Goal: Task Accomplishment & Management: Manage account settings

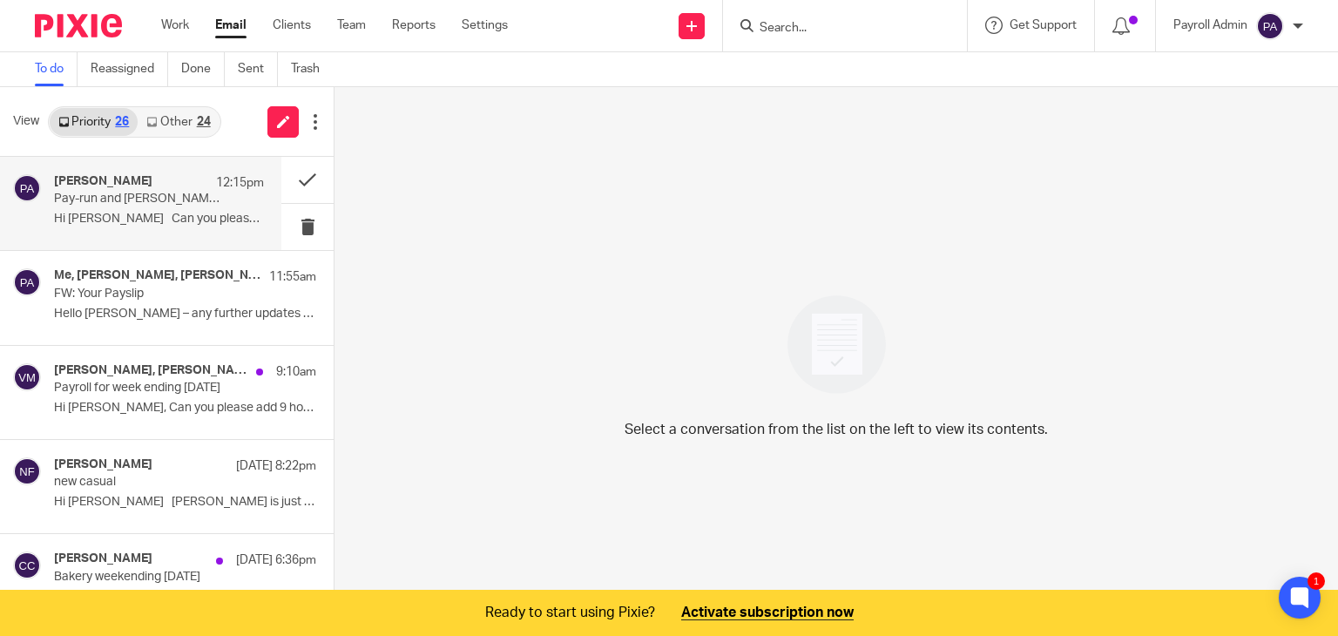
click at [98, 210] on div "Pip [PERSON_NAME] 12:15pm Pay-run and [PERSON_NAME] - Change of Hours eff [DATE…" at bounding box center [159, 203] width 210 height 58
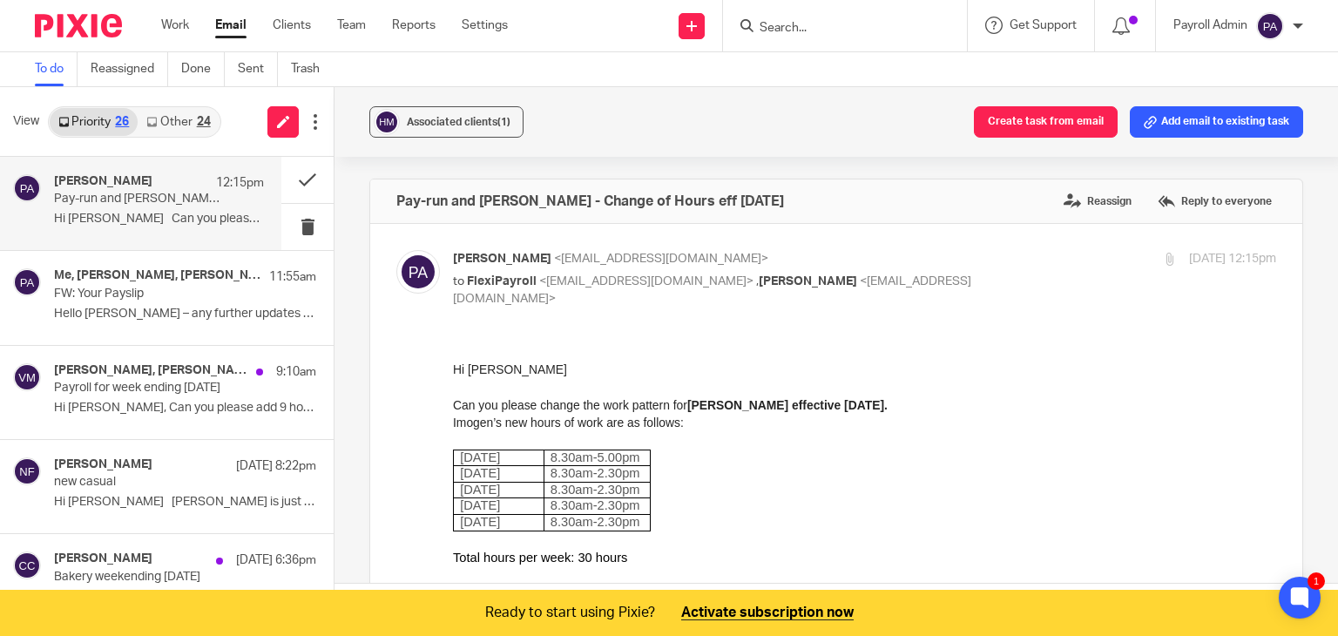
click at [152, 208] on div "Pip [PERSON_NAME] 12:15pm Pay-run and [PERSON_NAME] - Change of Hours eff [DATE…" at bounding box center [159, 203] width 210 height 58
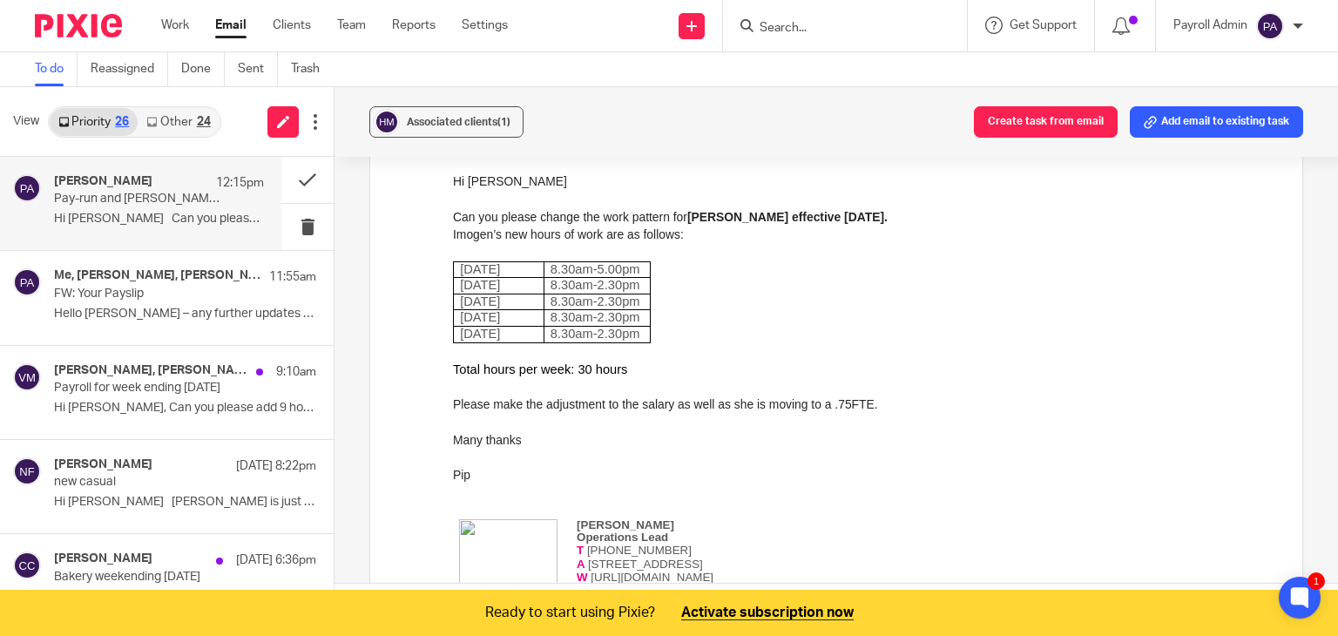
scroll to position [261, 0]
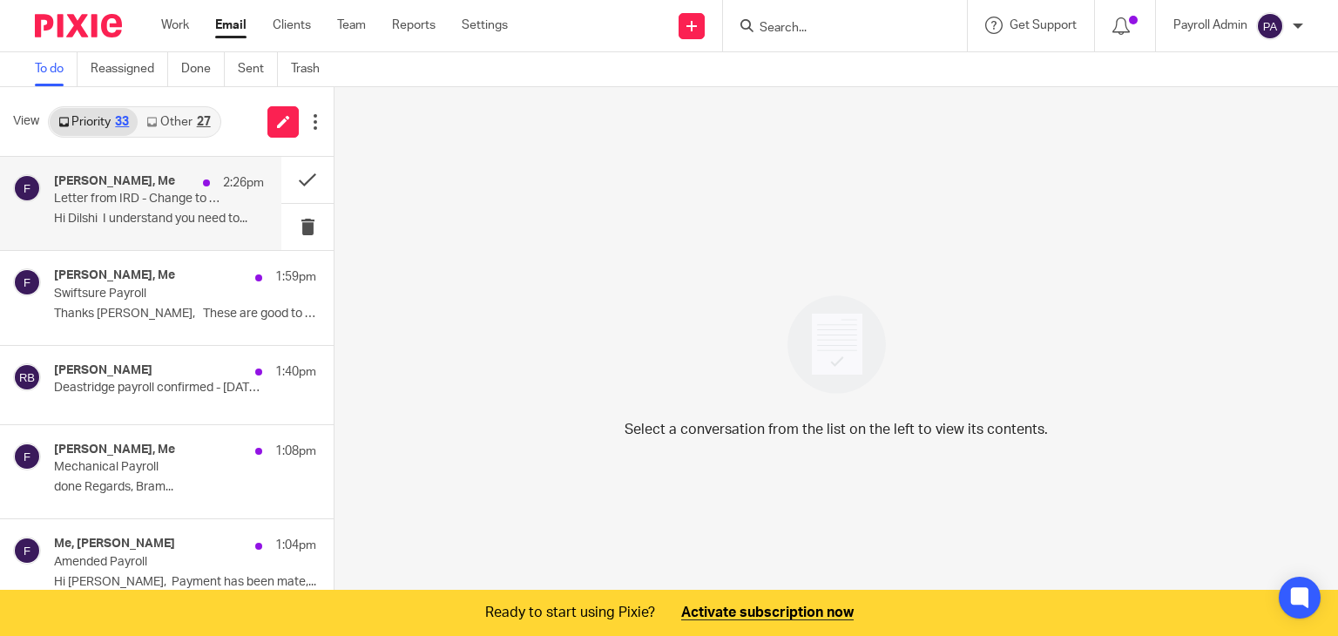
click at [134, 199] on p "Letter from IRD - Change to Kiwisaver" at bounding box center [138, 199] width 168 height 15
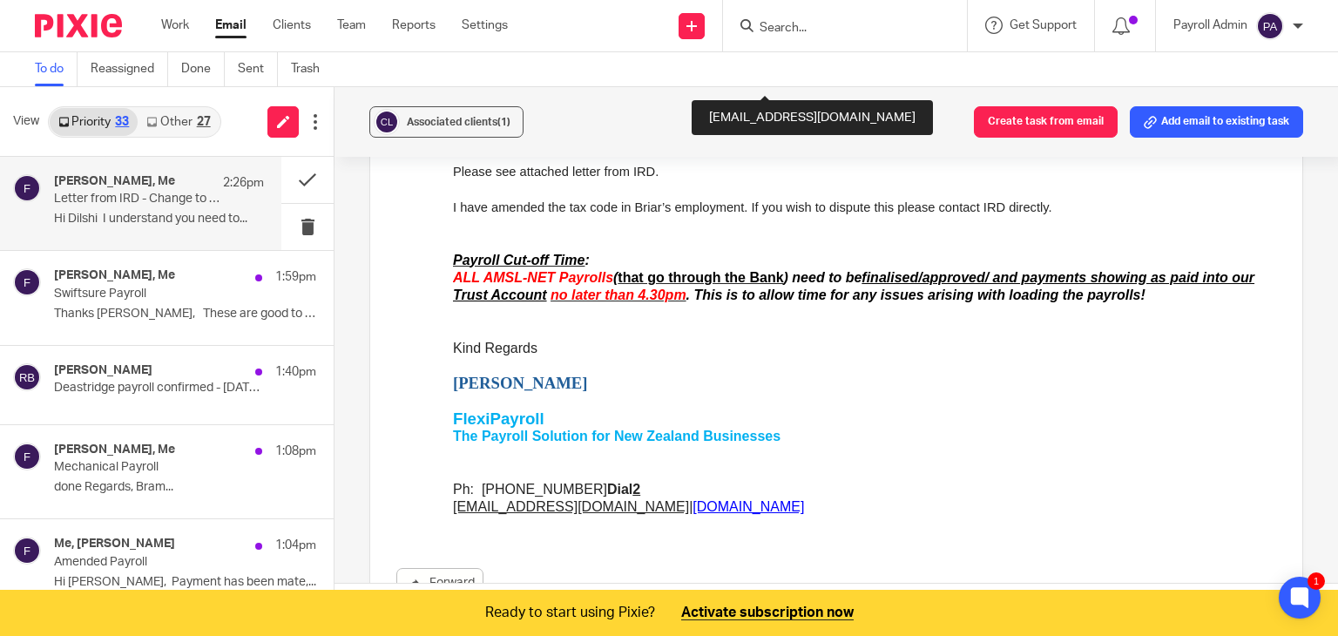
scroll to position [1609, 0]
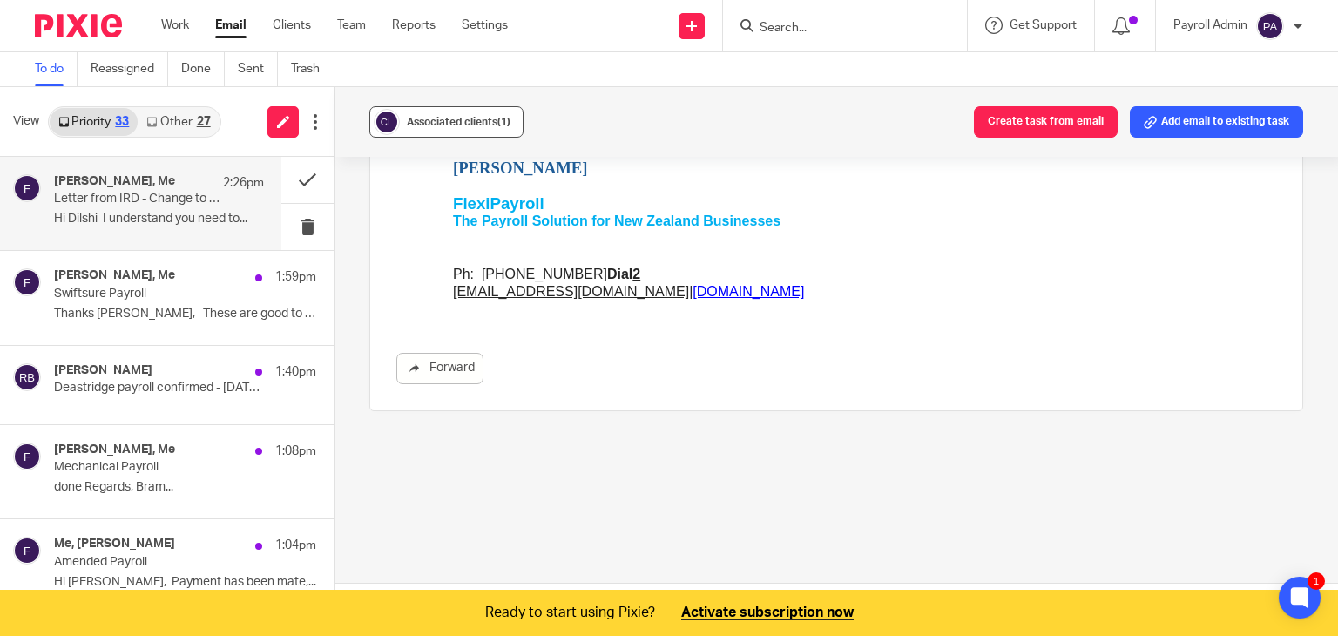
click at [416, 130] on div "Associated clients (1)" at bounding box center [459, 121] width 104 height 17
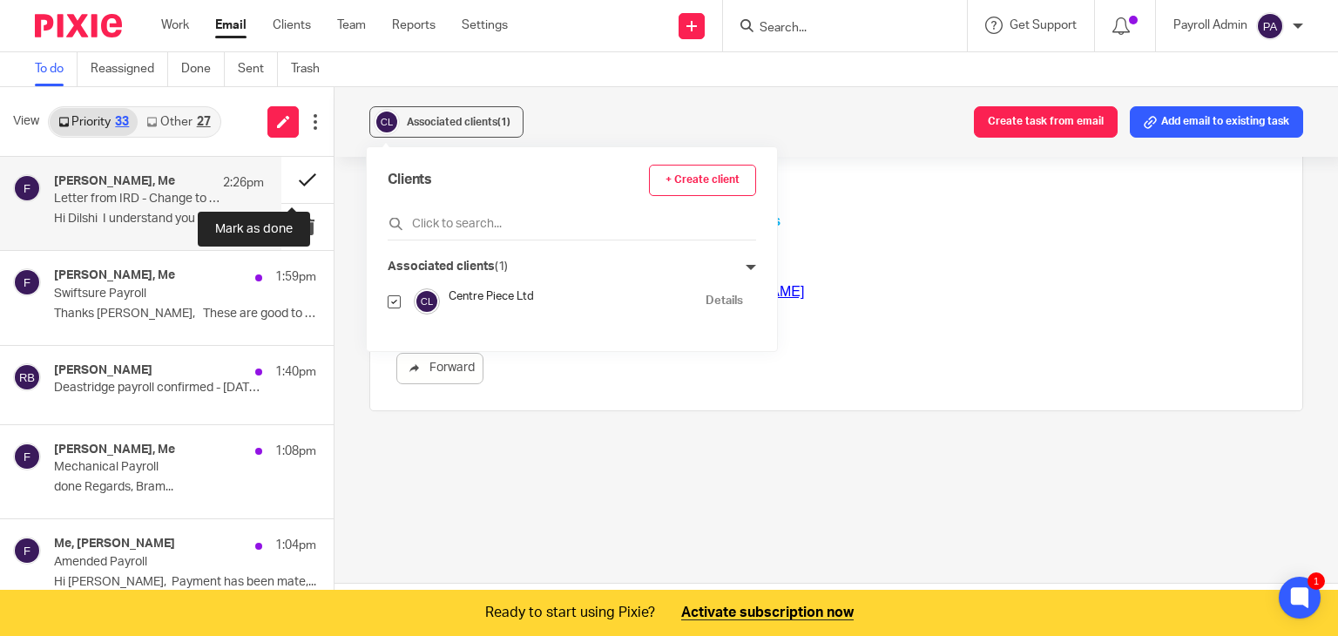
click at [291, 175] on button at bounding box center [307, 180] width 52 height 46
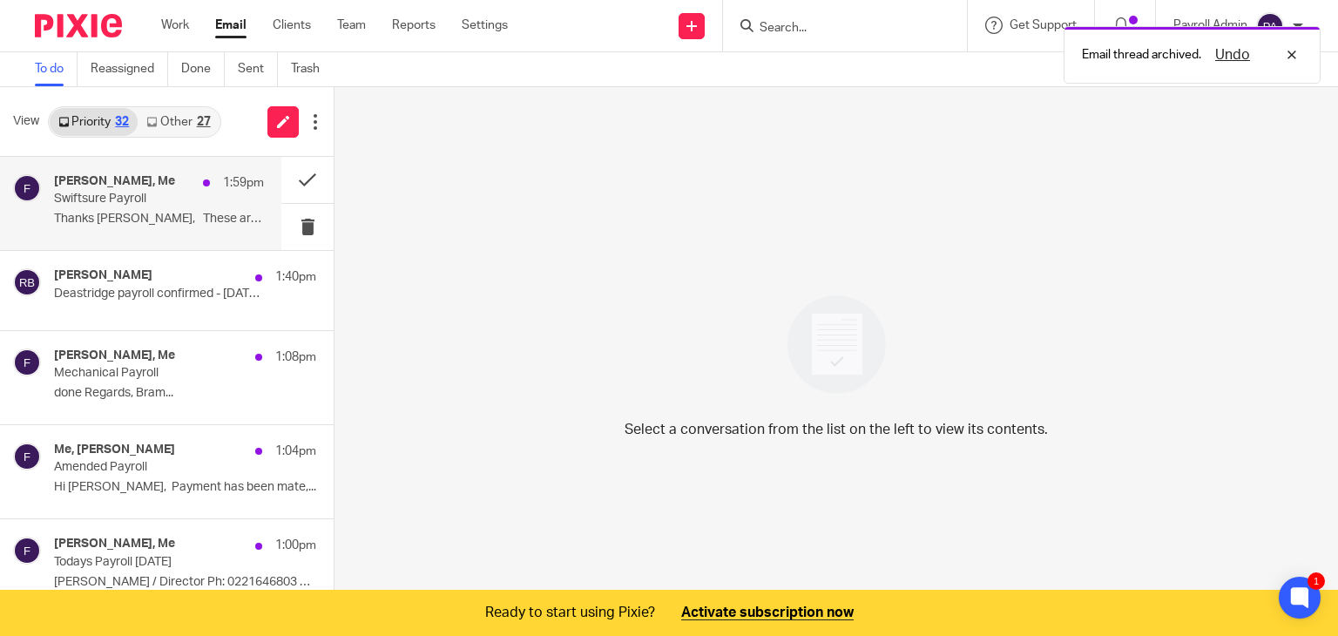
click at [84, 189] on div "[PERSON_NAME], Me 1:59pm" at bounding box center [159, 182] width 210 height 17
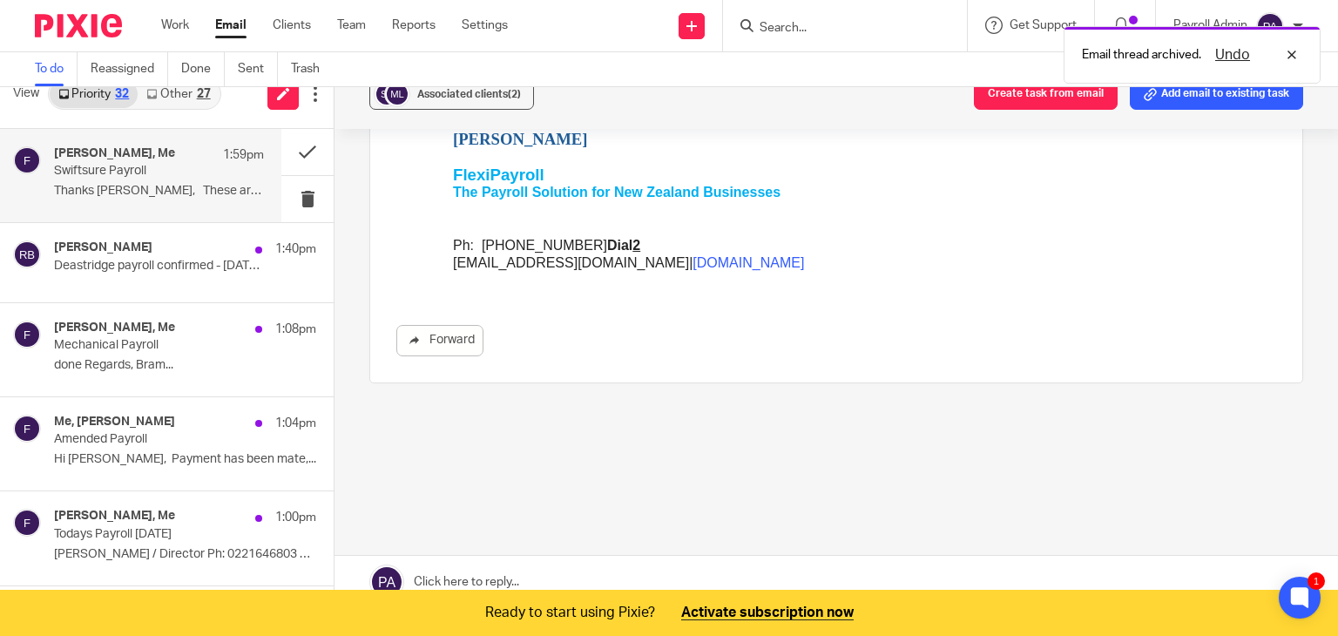
scroll to position [44, 0]
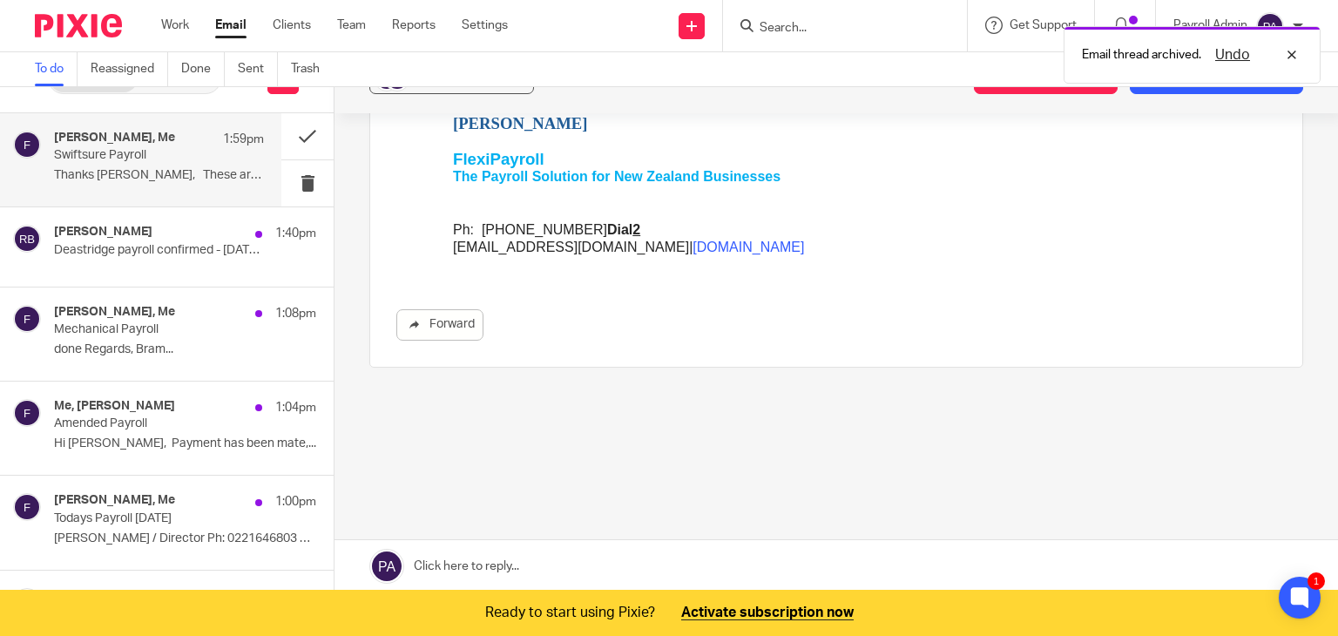
click at [470, 566] on link at bounding box center [835, 566] width 1003 height 52
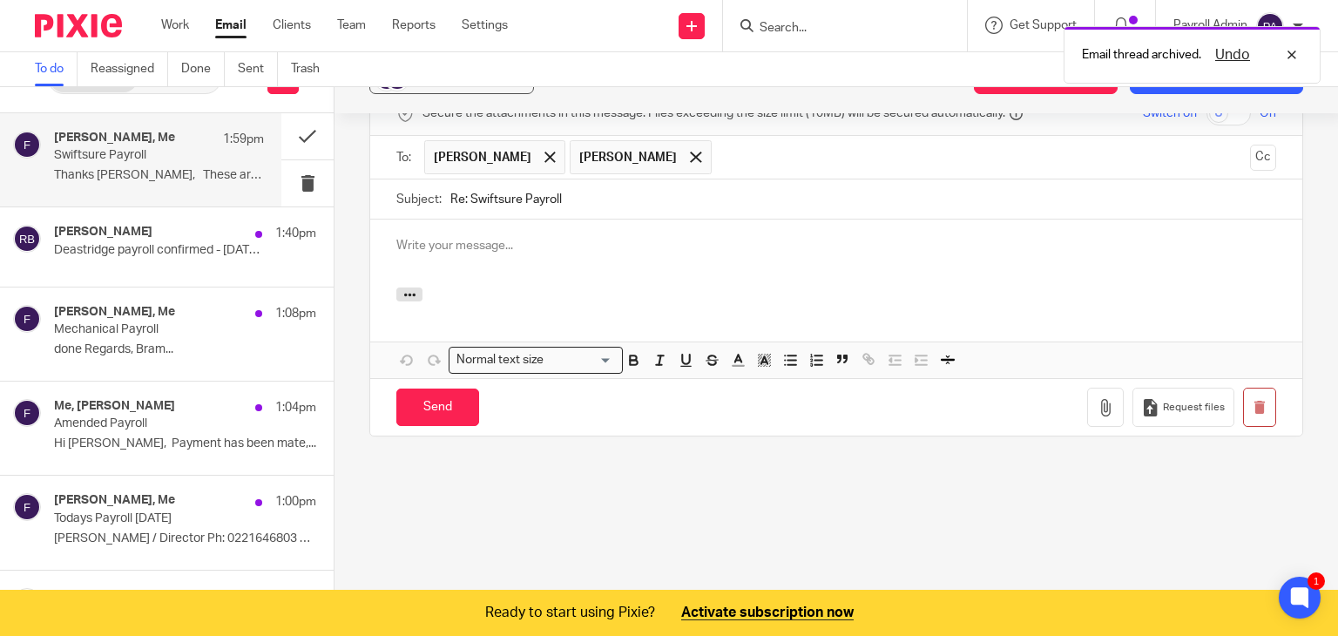
scroll to position [0, 0]
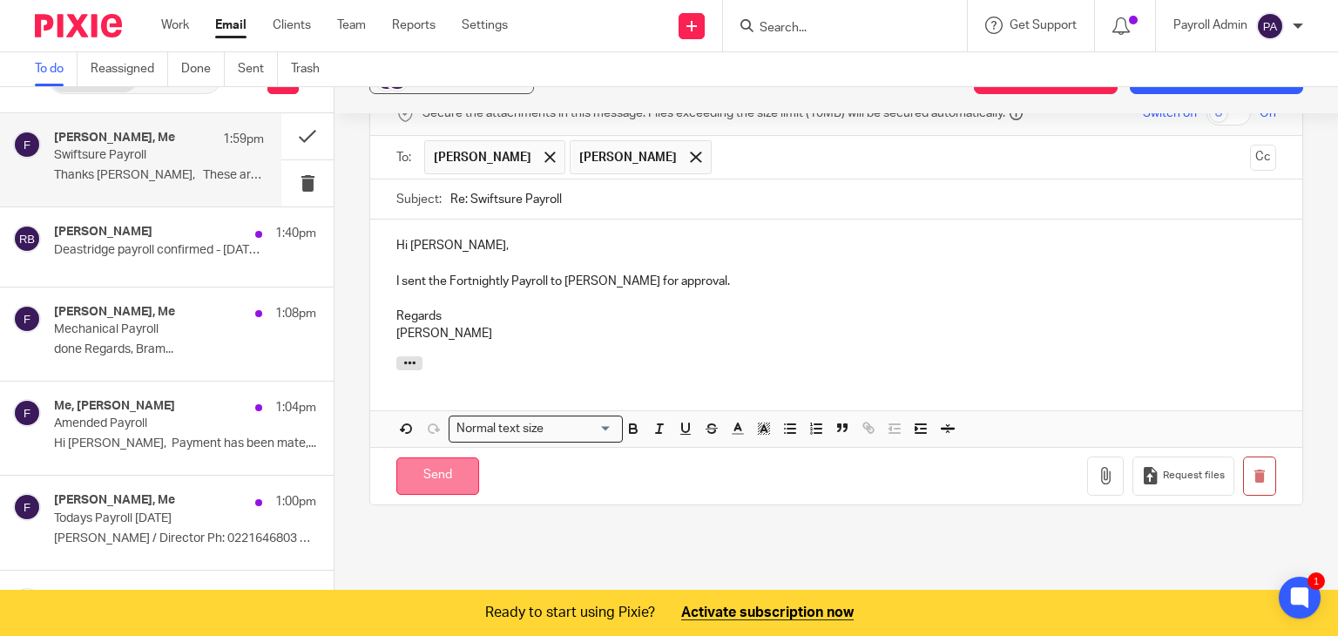
click at [456, 481] on input "Send" at bounding box center [437, 475] width 83 height 37
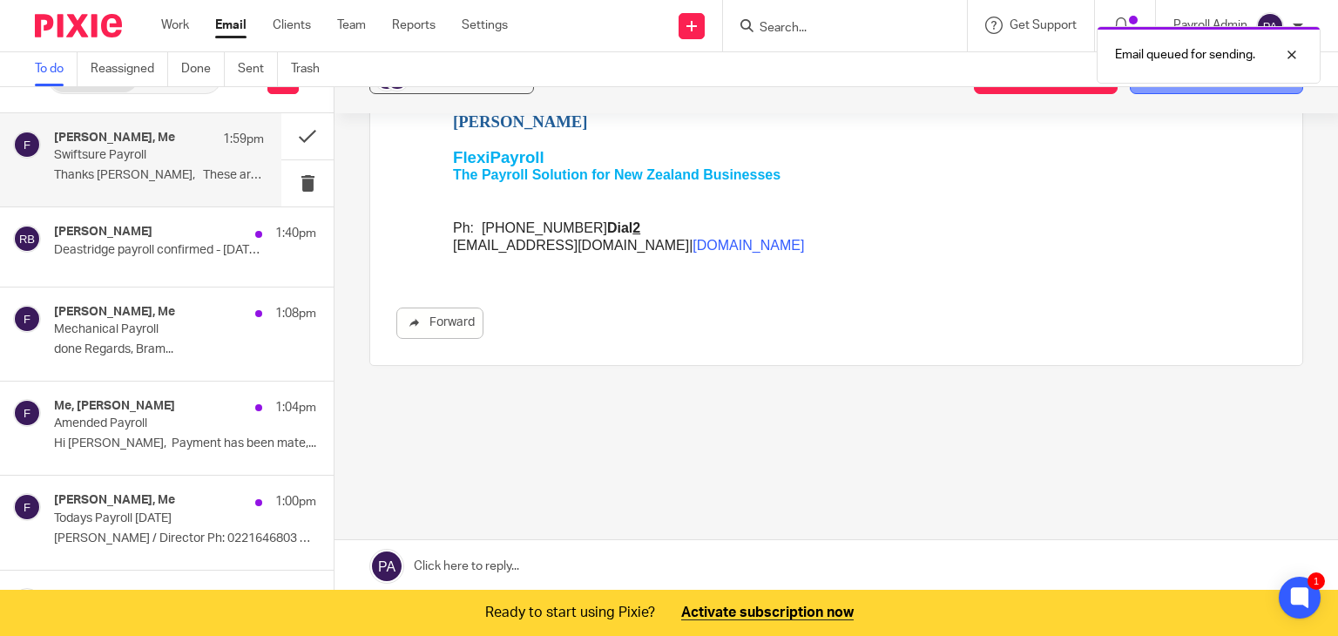
scroll to position [777, 0]
click at [1163, 90] on button "Add email to existing task" at bounding box center [1216, 78] width 173 height 31
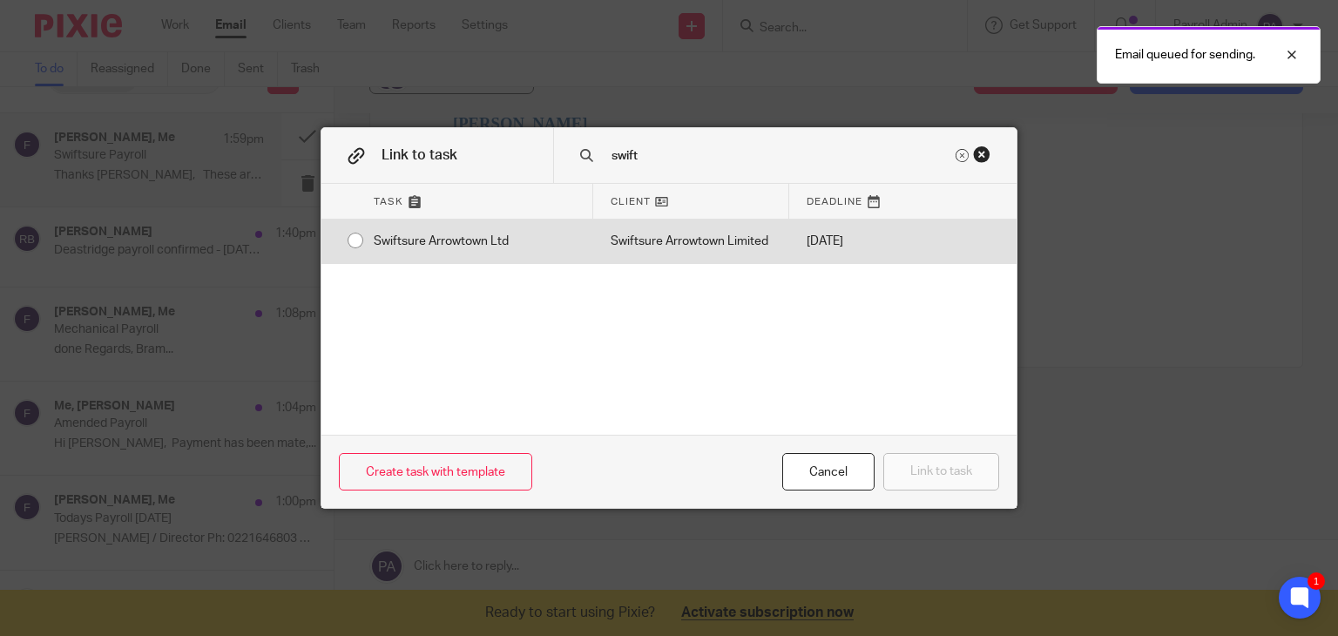
type input "swift"
click at [347, 240] on input "radio" at bounding box center [355, 240] width 33 height 33
radio input "false"
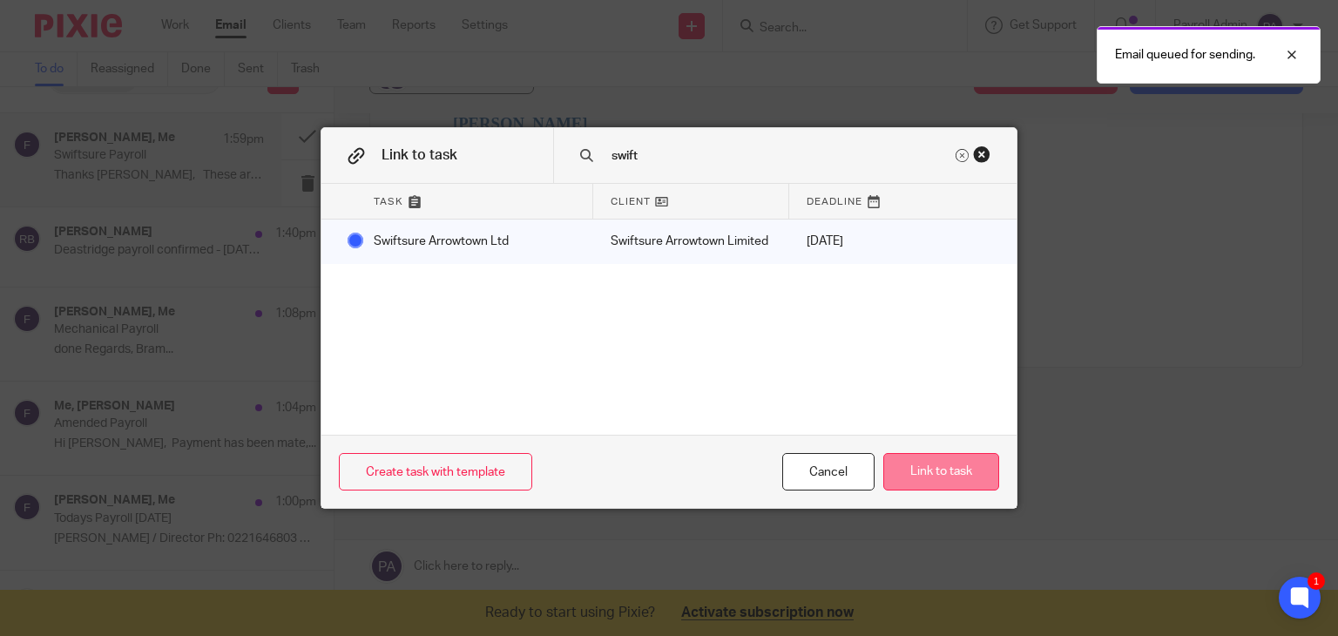
click at [955, 464] on button "Link to task" at bounding box center [941, 471] width 116 height 37
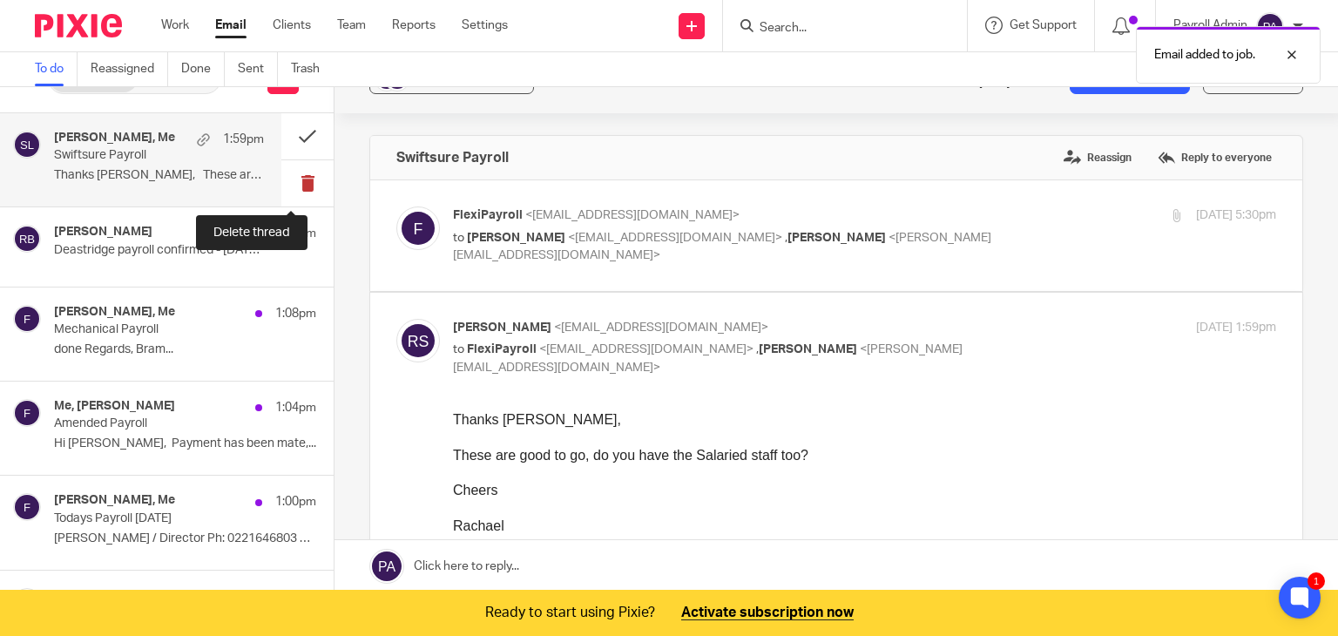
scroll to position [0, 0]
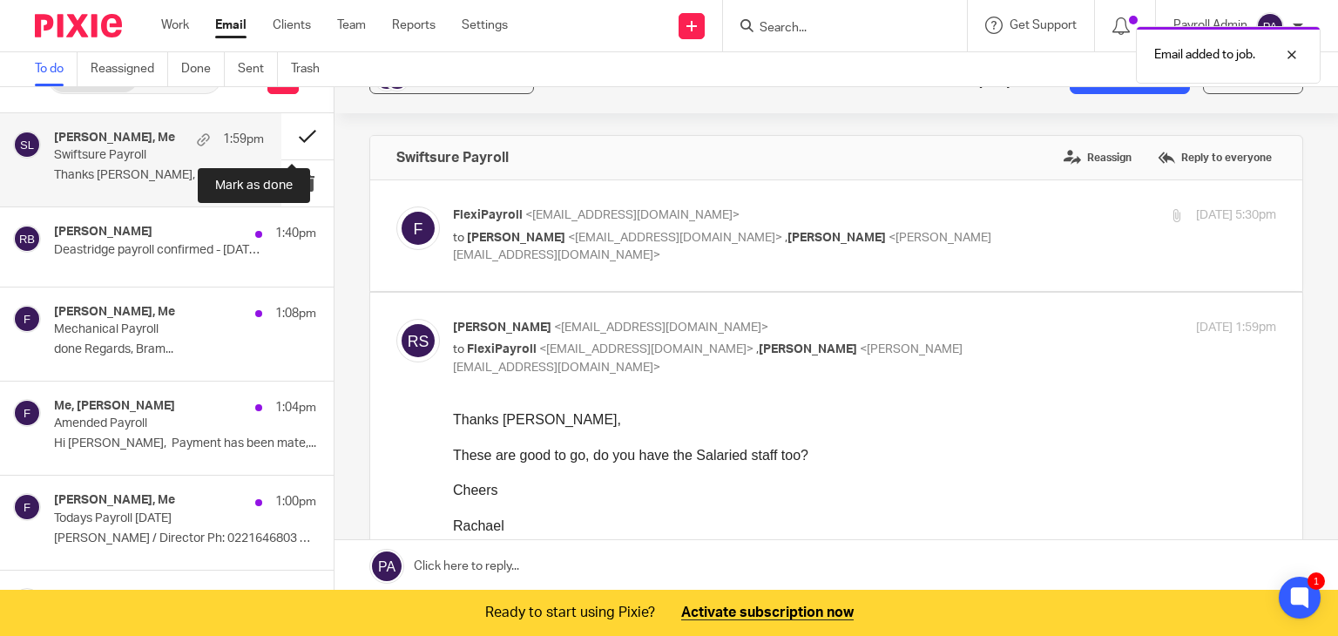
click at [289, 135] on button at bounding box center [307, 136] width 52 height 46
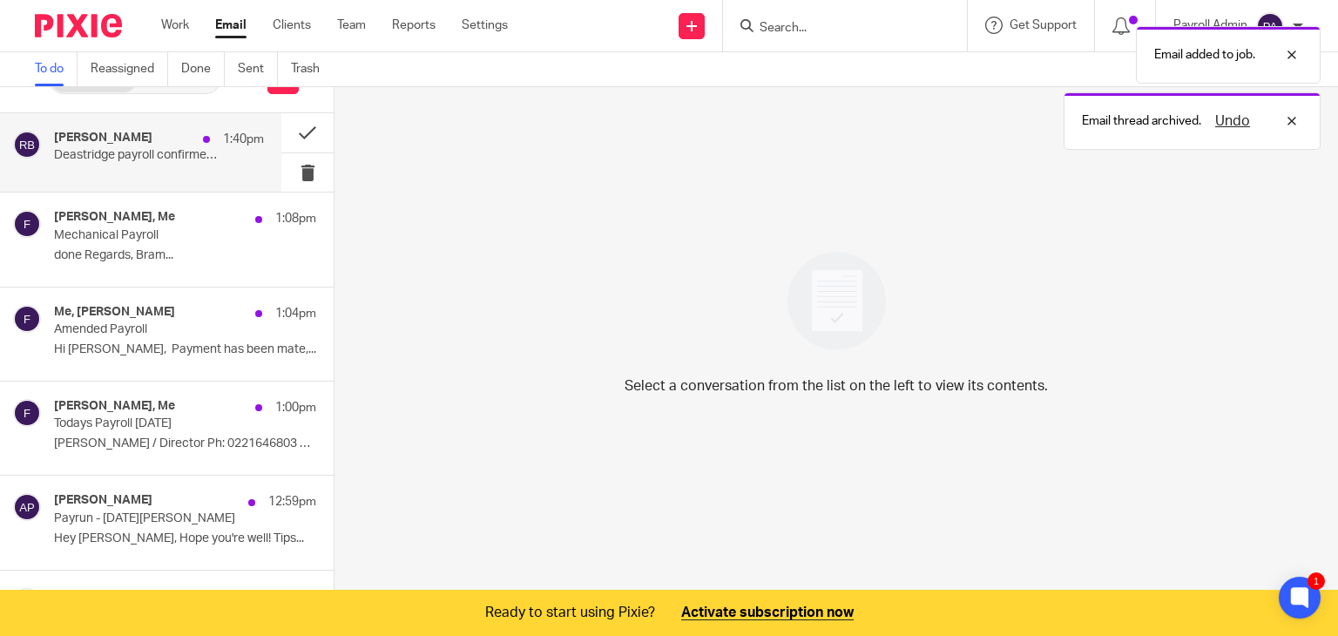
click at [115, 165] on div "Rijeta Bacova 1:40pm Deastridge payroll confirmed - 11-17 August25- thanks" at bounding box center [159, 153] width 210 height 44
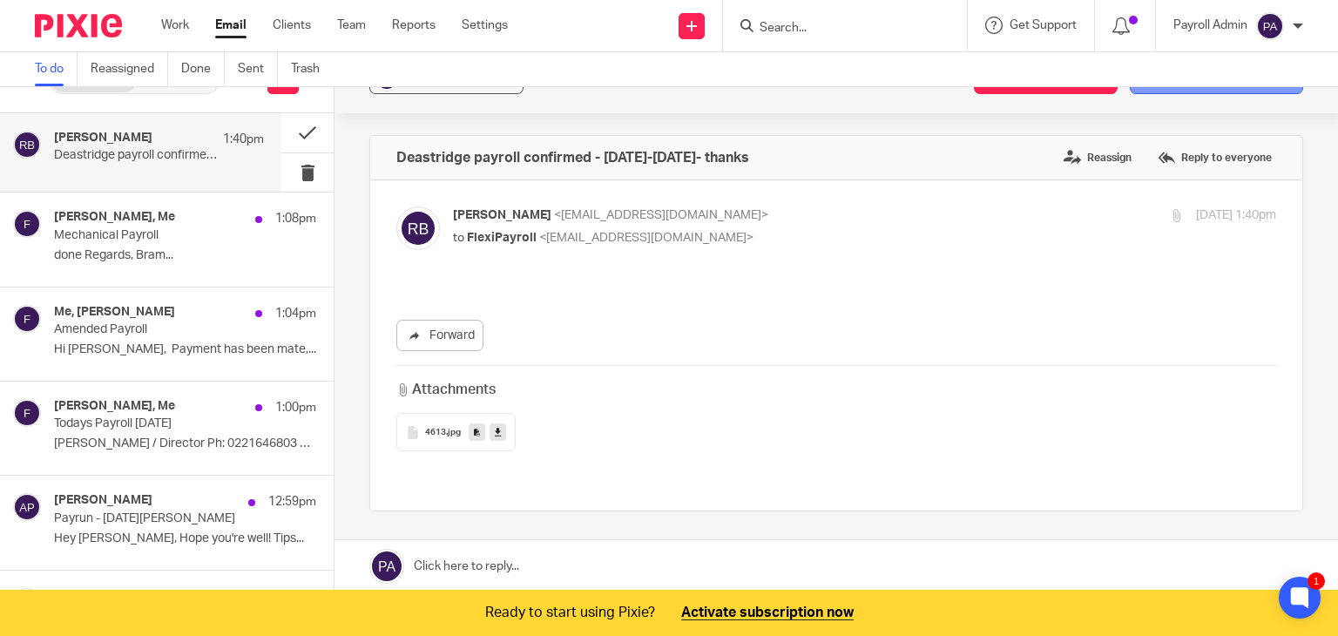
click at [1156, 90] on button "Add email to existing task" at bounding box center [1216, 78] width 173 height 31
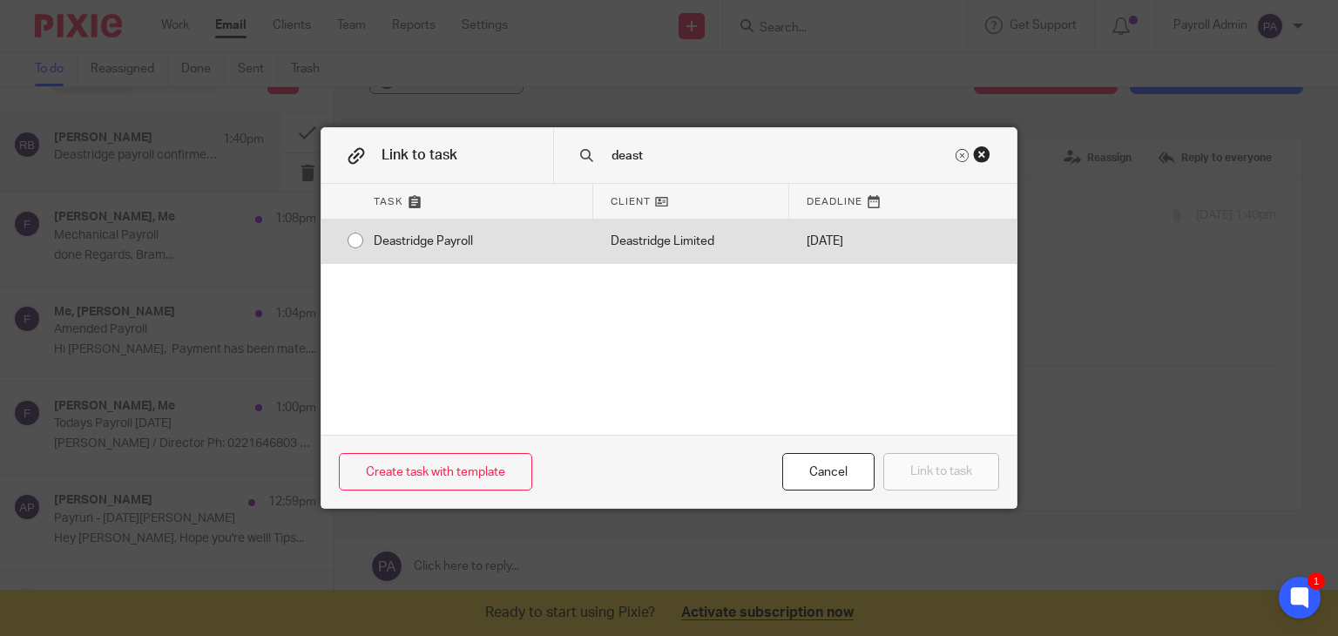
type input "deast"
click at [348, 239] on input "radio" at bounding box center [355, 240] width 33 height 33
radio input "false"
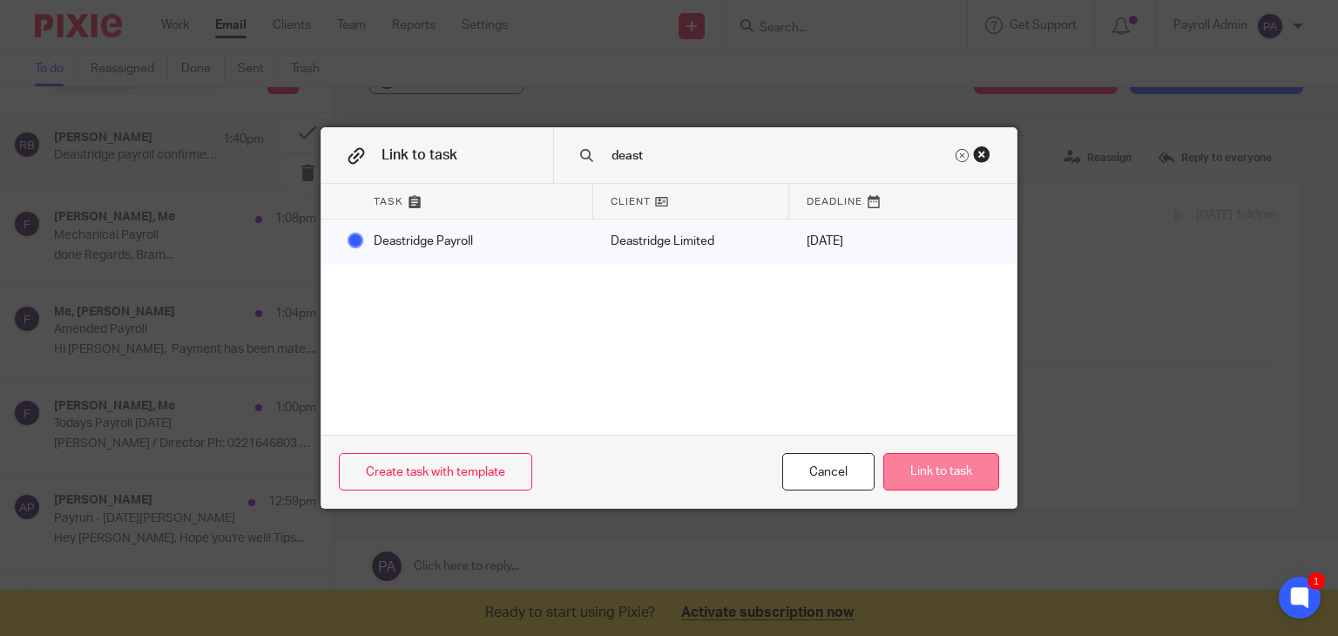
click at [976, 475] on button "Link to task" at bounding box center [941, 471] width 116 height 37
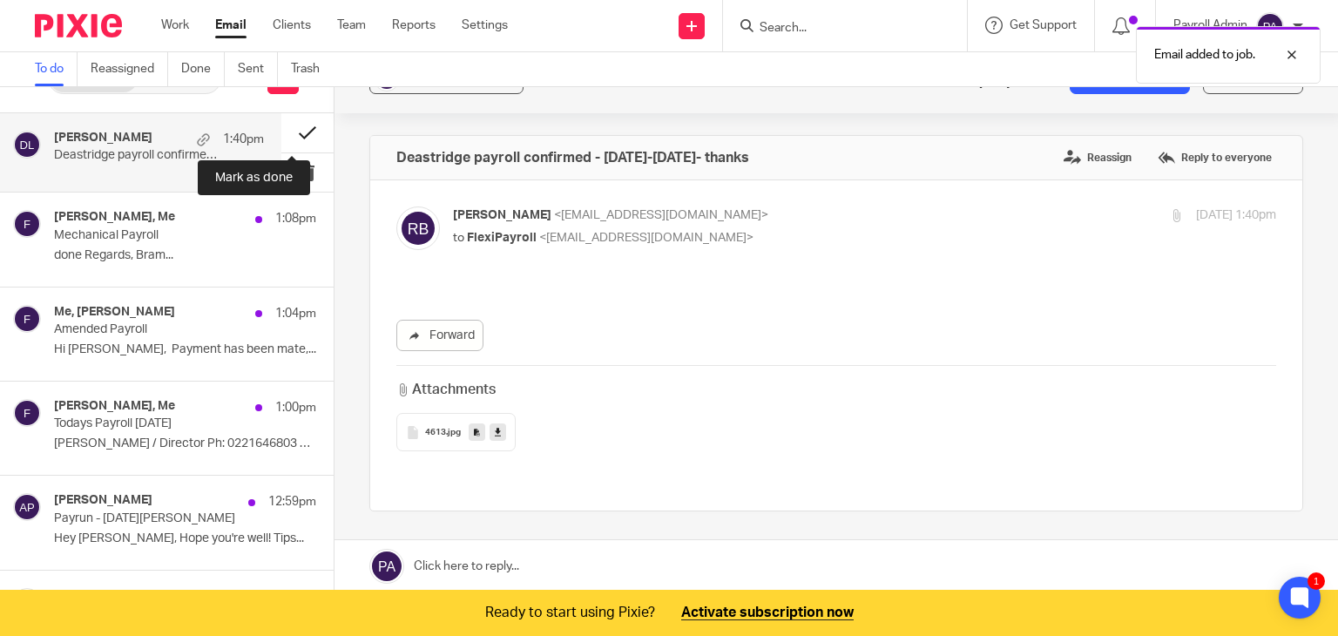
click at [290, 125] on button at bounding box center [307, 132] width 52 height 39
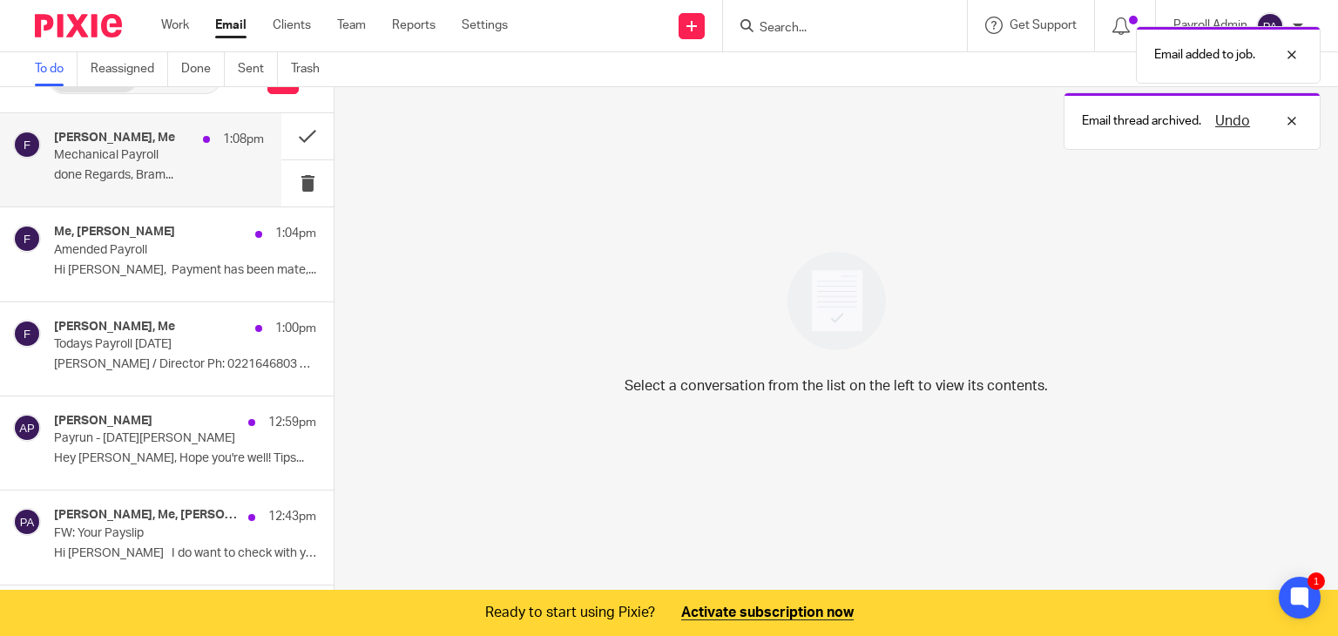
click at [98, 156] on p "Mechanical Payroll" at bounding box center [138, 155] width 168 height 15
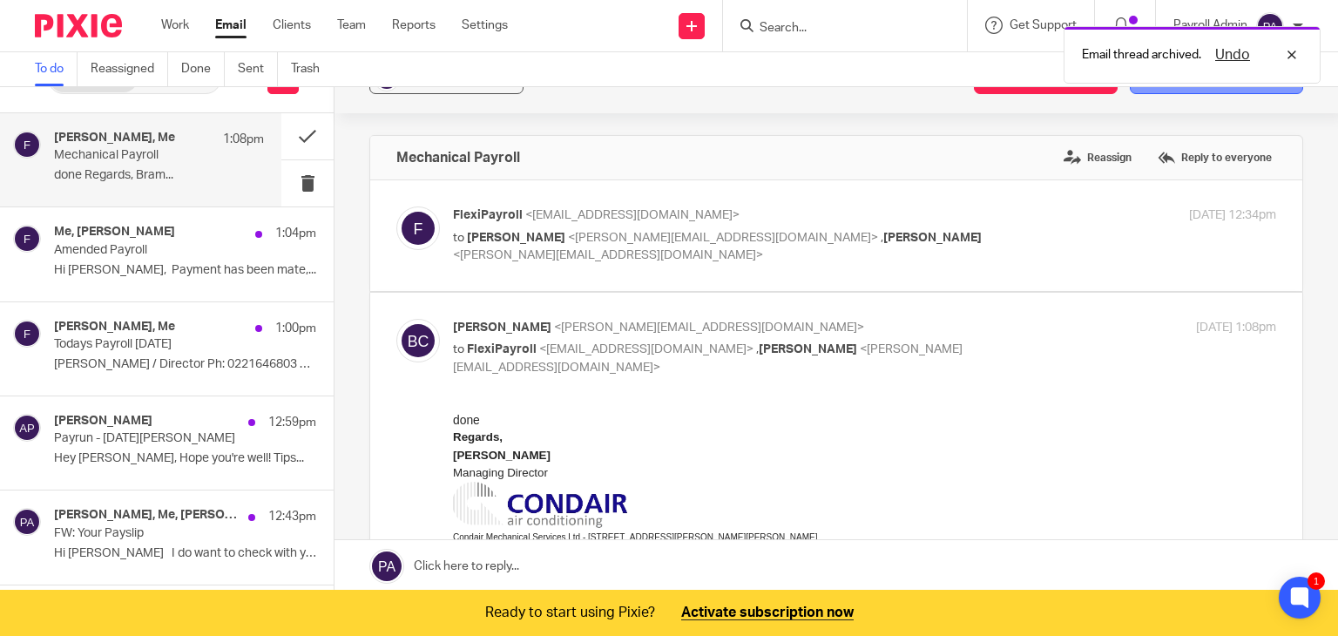
click at [1195, 89] on button "Add email to existing task" at bounding box center [1216, 78] width 173 height 31
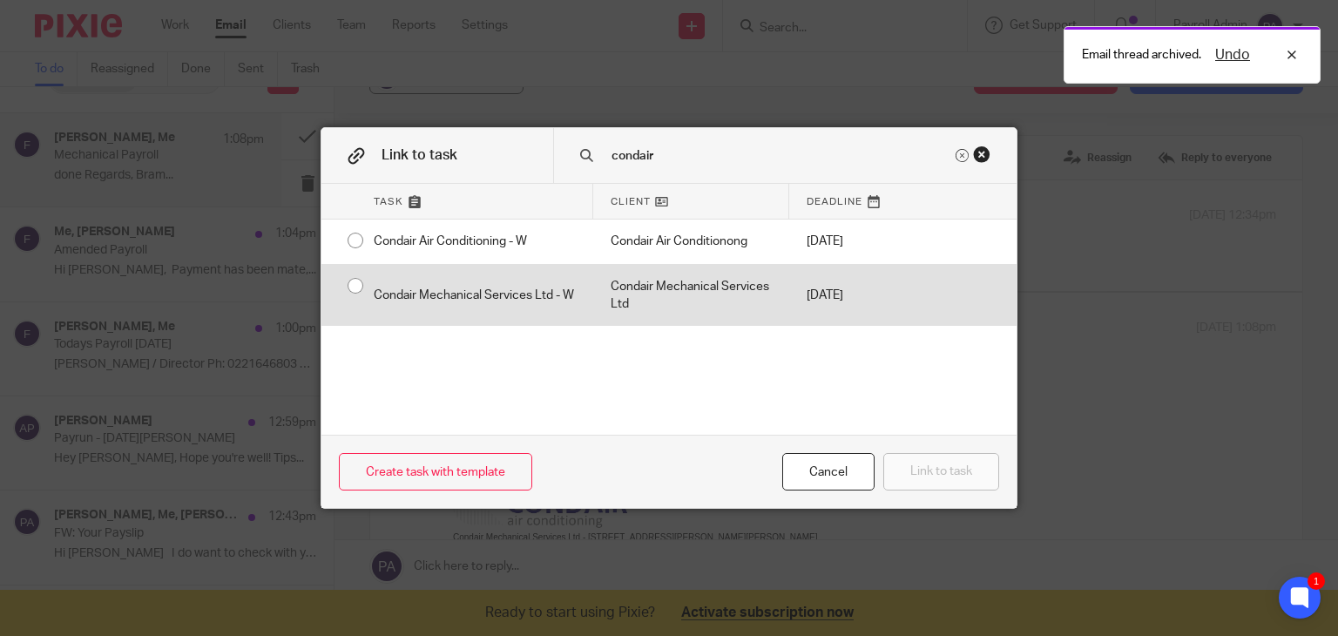
type input "condair"
click at [356, 286] on div "Condair Mechanical Services Ltd - W" at bounding box center [474, 296] width 237 height 62
radio input "true"
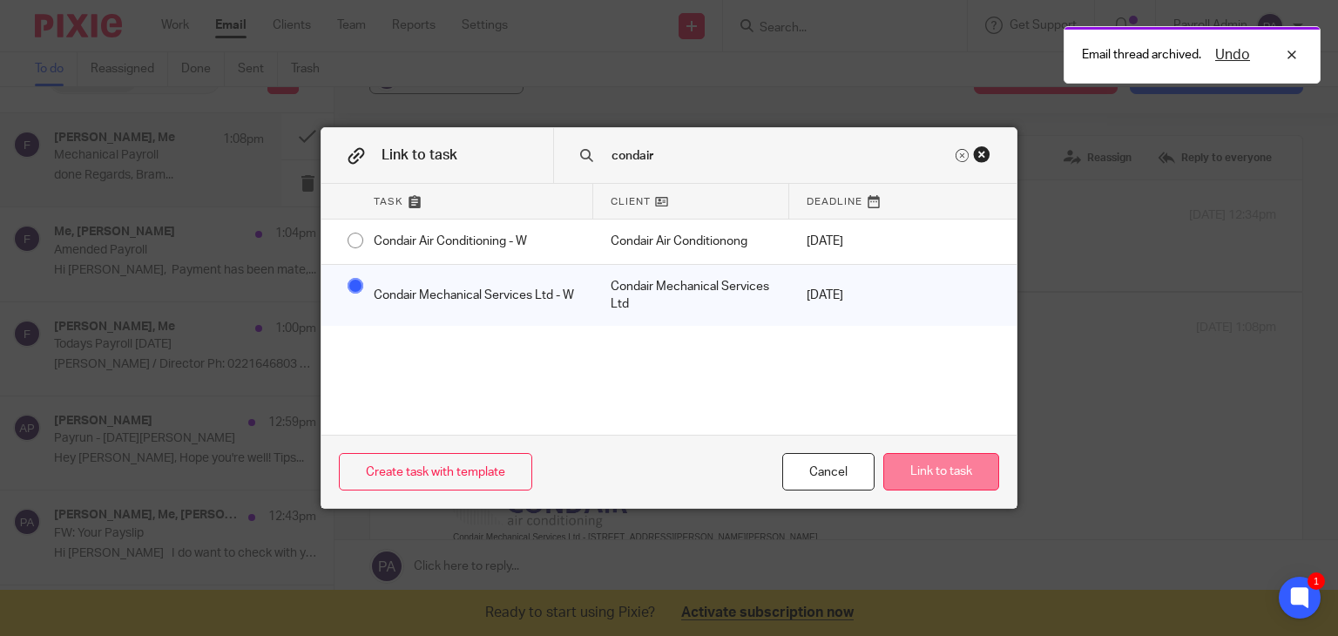
click at [955, 471] on button "Link to task" at bounding box center [941, 471] width 116 height 37
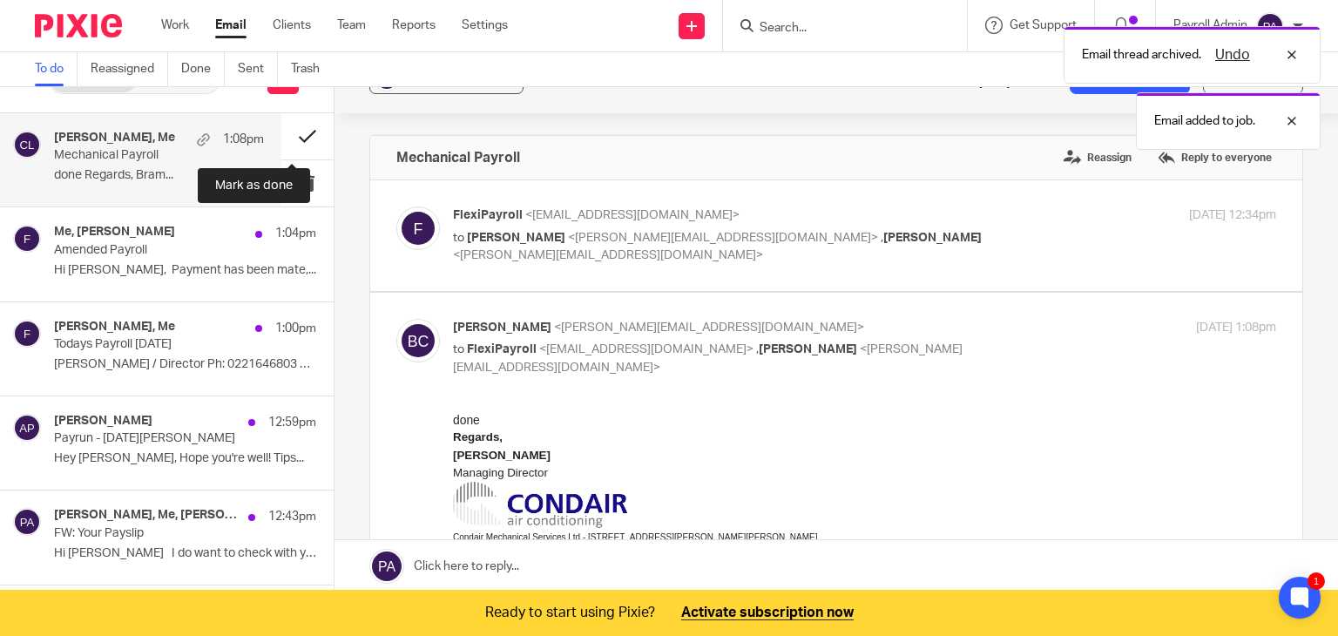
click at [289, 129] on button at bounding box center [307, 136] width 52 height 46
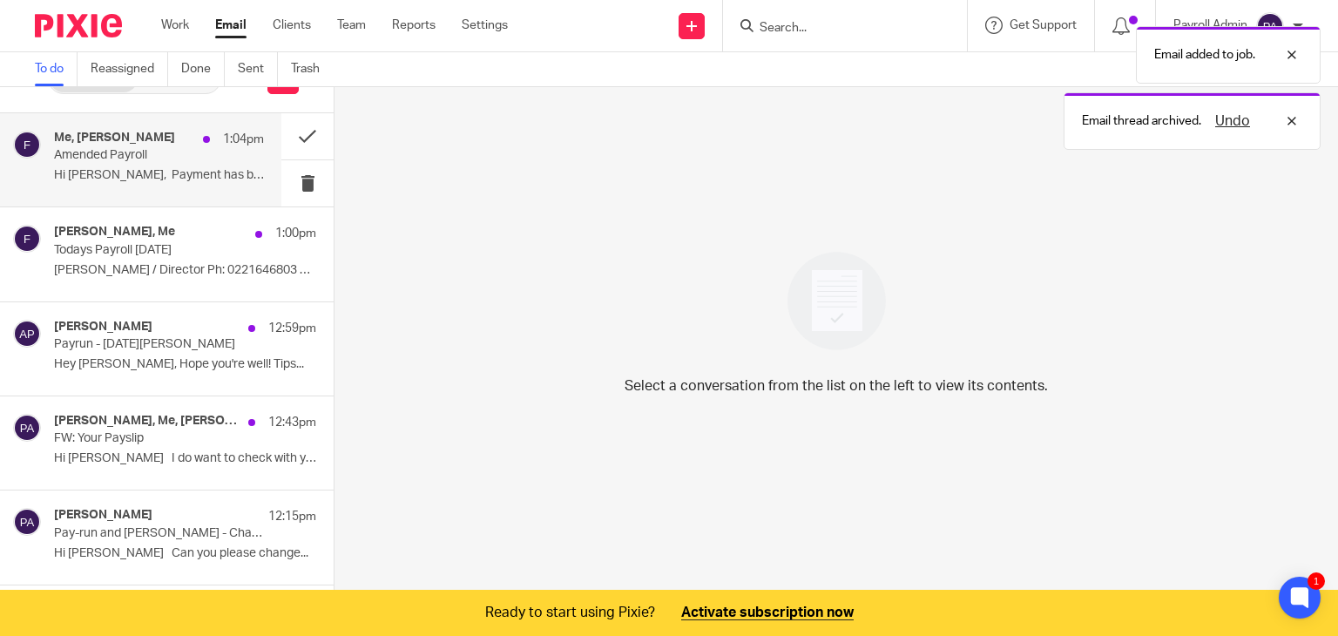
click at [178, 165] on div "Me, Charlie Whitmore 1:04pm Amended Payroll Hi Julie, Payment has been mate,..." at bounding box center [159, 160] width 210 height 58
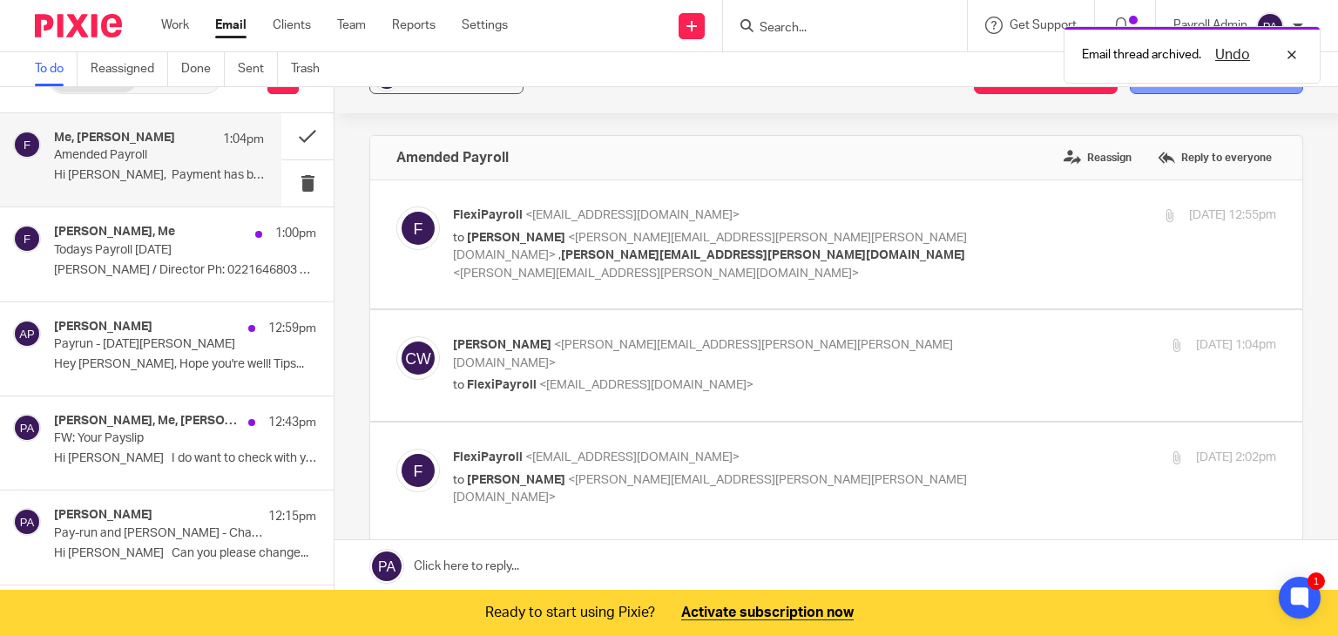
click at [1198, 90] on button "Add email to existing task" at bounding box center [1216, 78] width 173 height 31
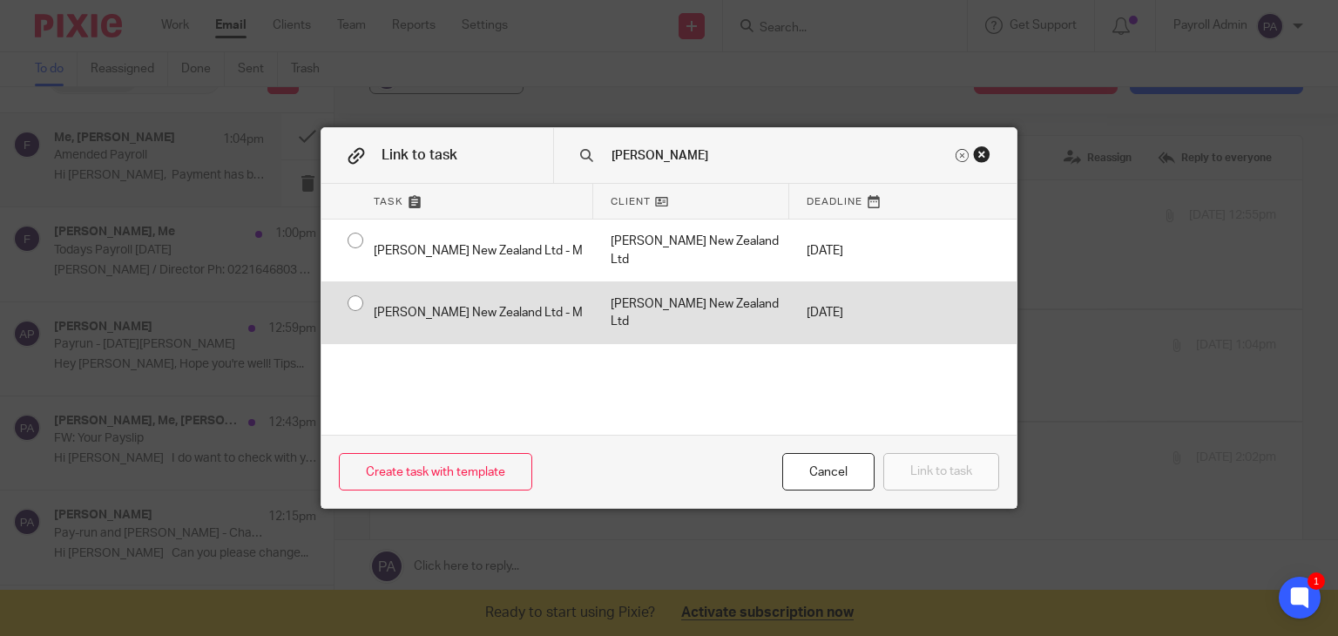
type input "devere"
click at [345, 287] on input "radio" at bounding box center [355, 303] width 33 height 33
radio input "false"
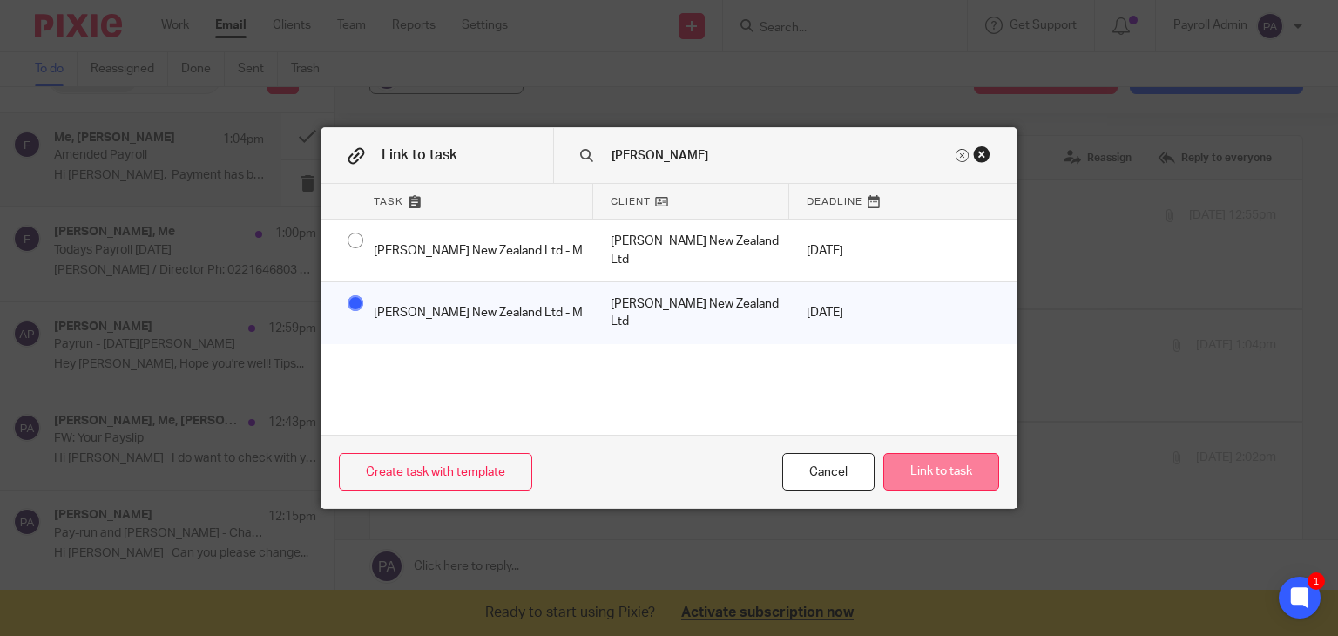
click at [949, 478] on button "Link to task" at bounding box center [941, 471] width 116 height 37
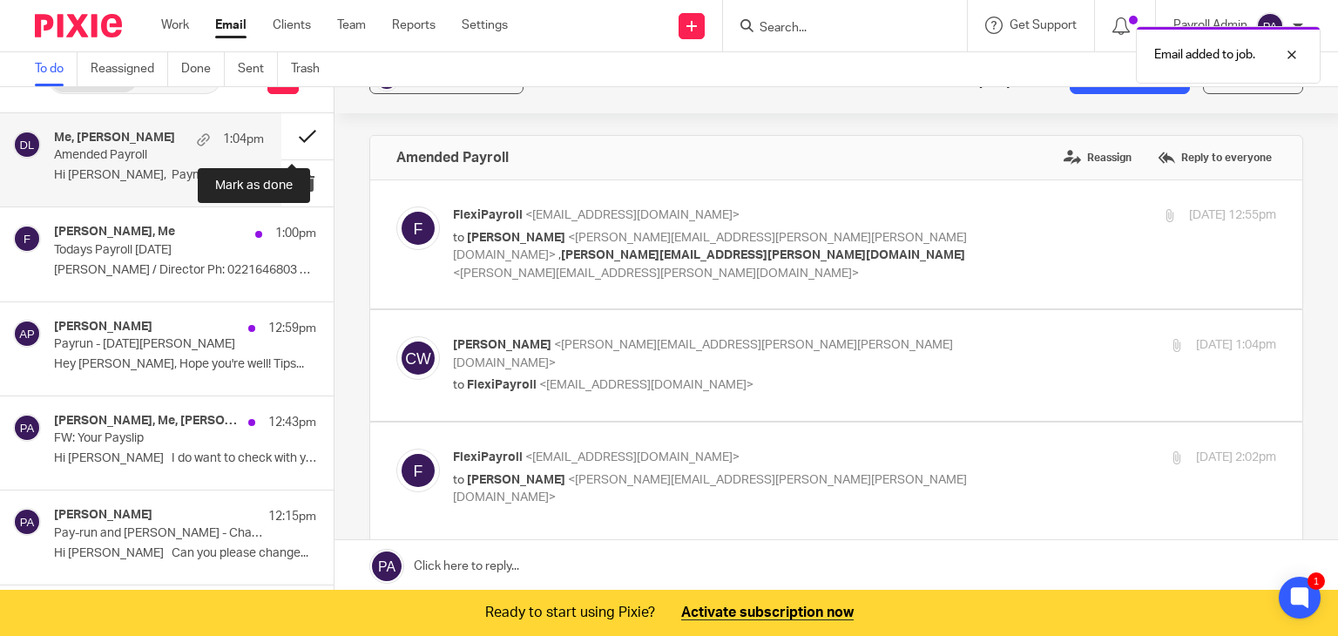
click at [293, 132] on button at bounding box center [307, 136] width 52 height 46
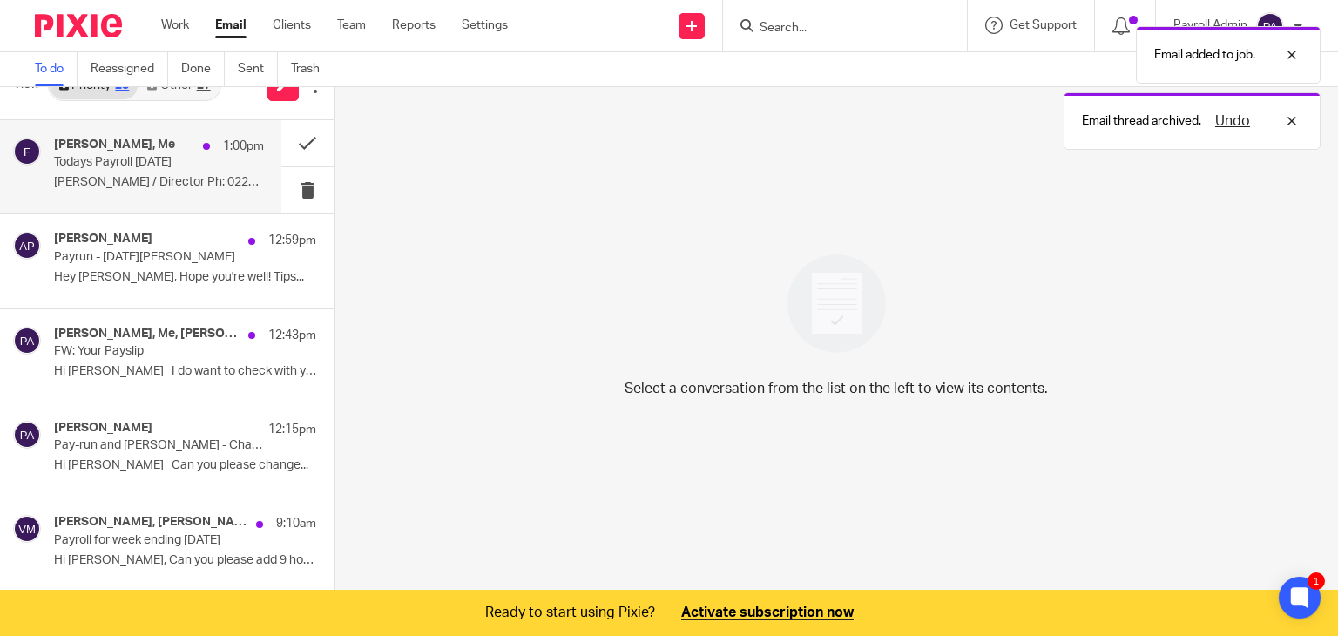
scroll to position [36, 0]
click at [178, 176] on p "Amin Samari / Director Ph: 0221646803 Email:..." at bounding box center [159, 183] width 210 height 15
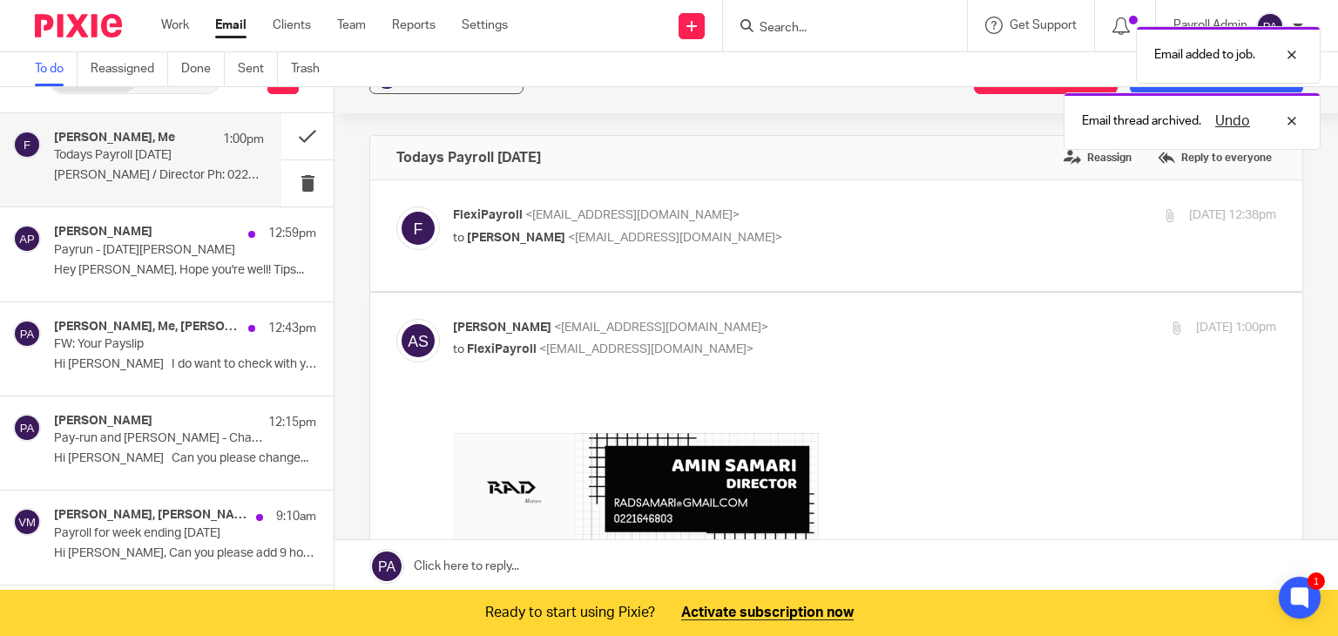
scroll to position [0, 0]
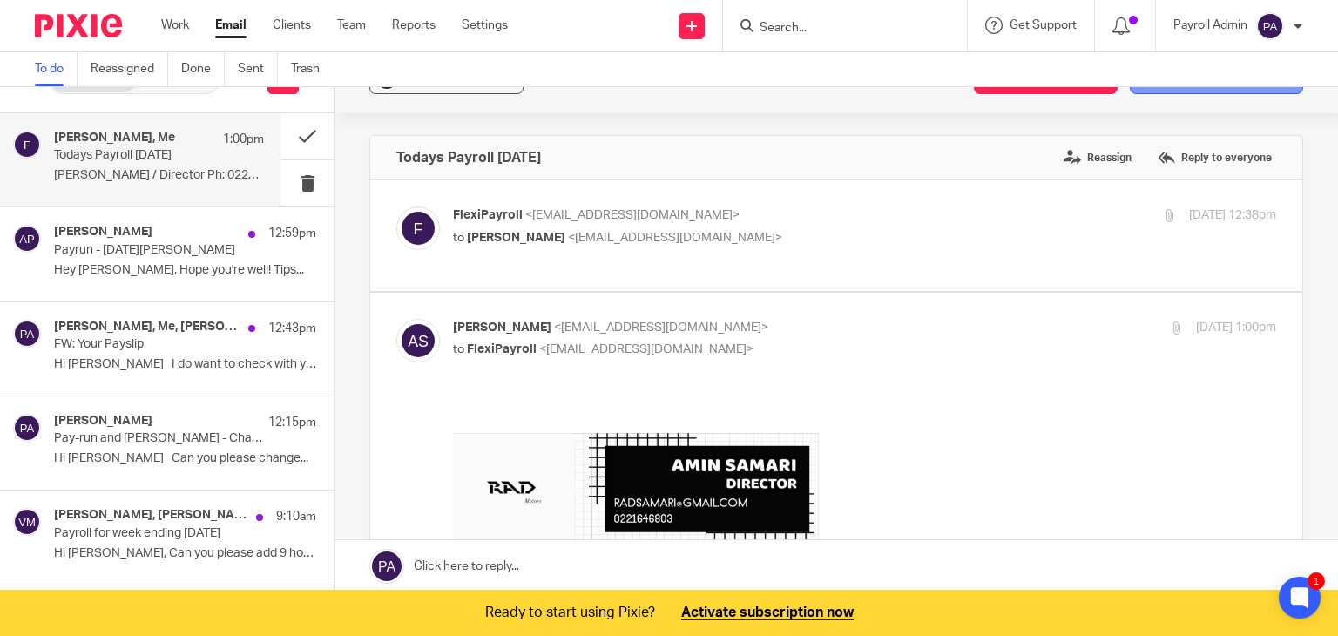
click at [1160, 88] on button "Add email to existing task" at bounding box center [1216, 78] width 173 height 31
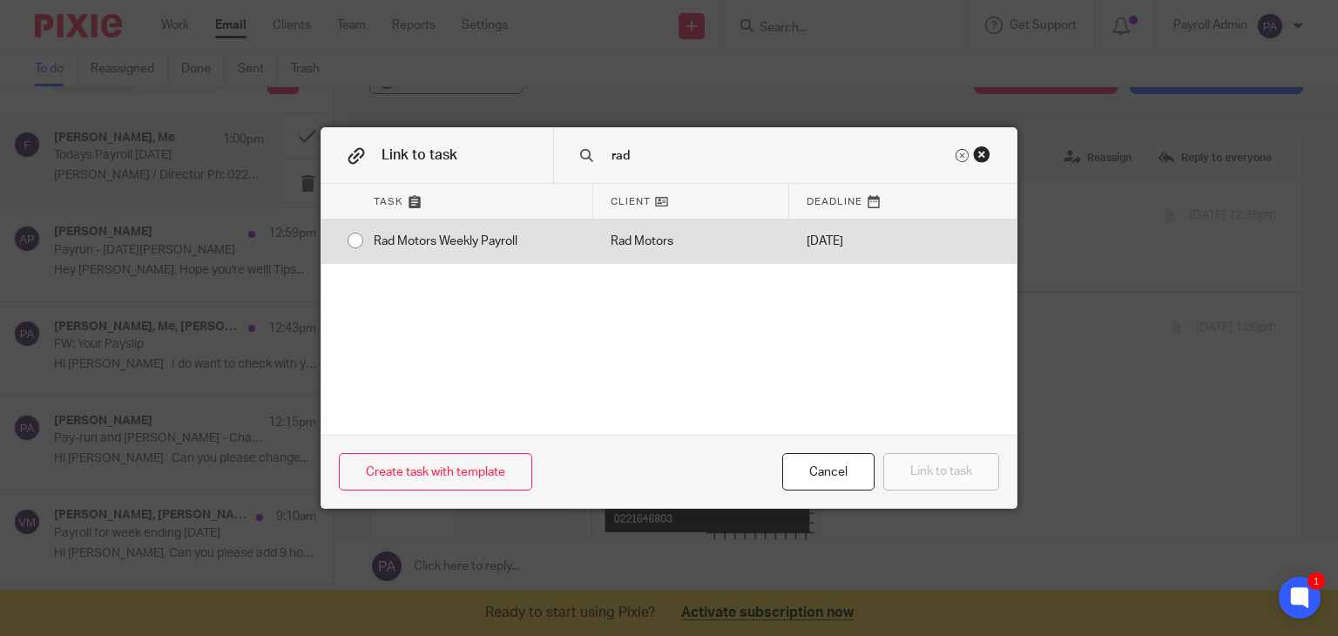
type input "rad"
click at [347, 232] on input "radio" at bounding box center [355, 240] width 33 height 33
radio input "false"
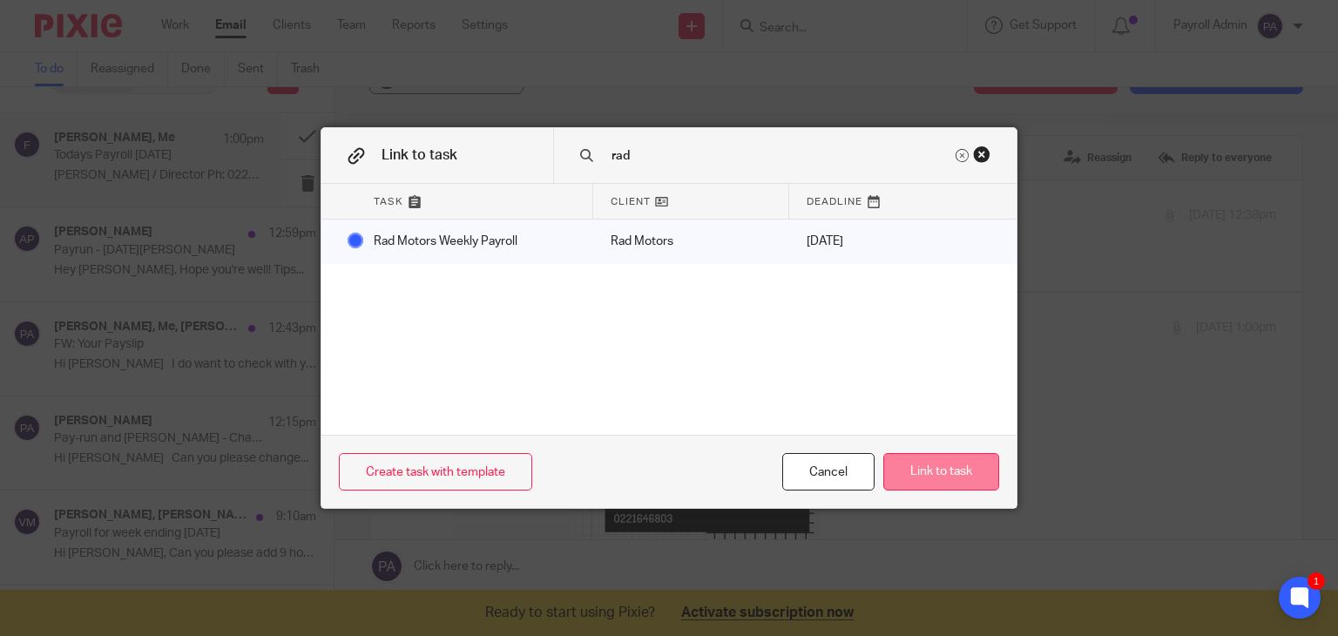
click at [956, 476] on button "Link to task" at bounding box center [941, 471] width 116 height 37
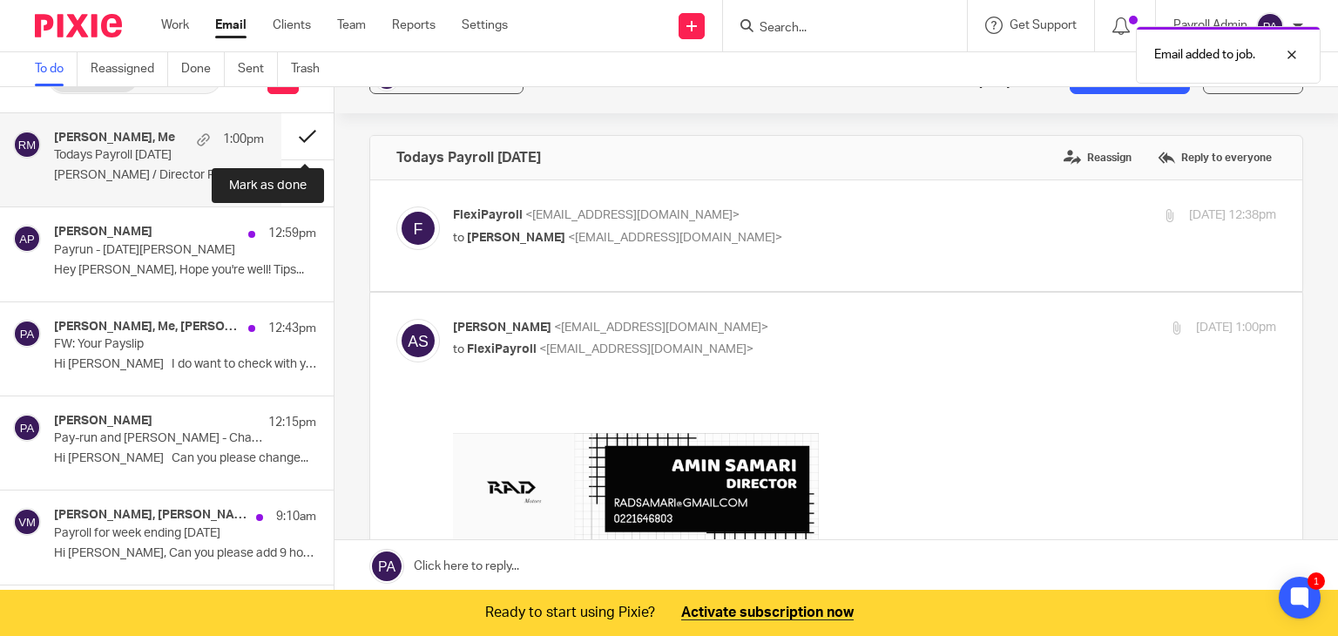
click at [300, 133] on button at bounding box center [307, 136] width 52 height 46
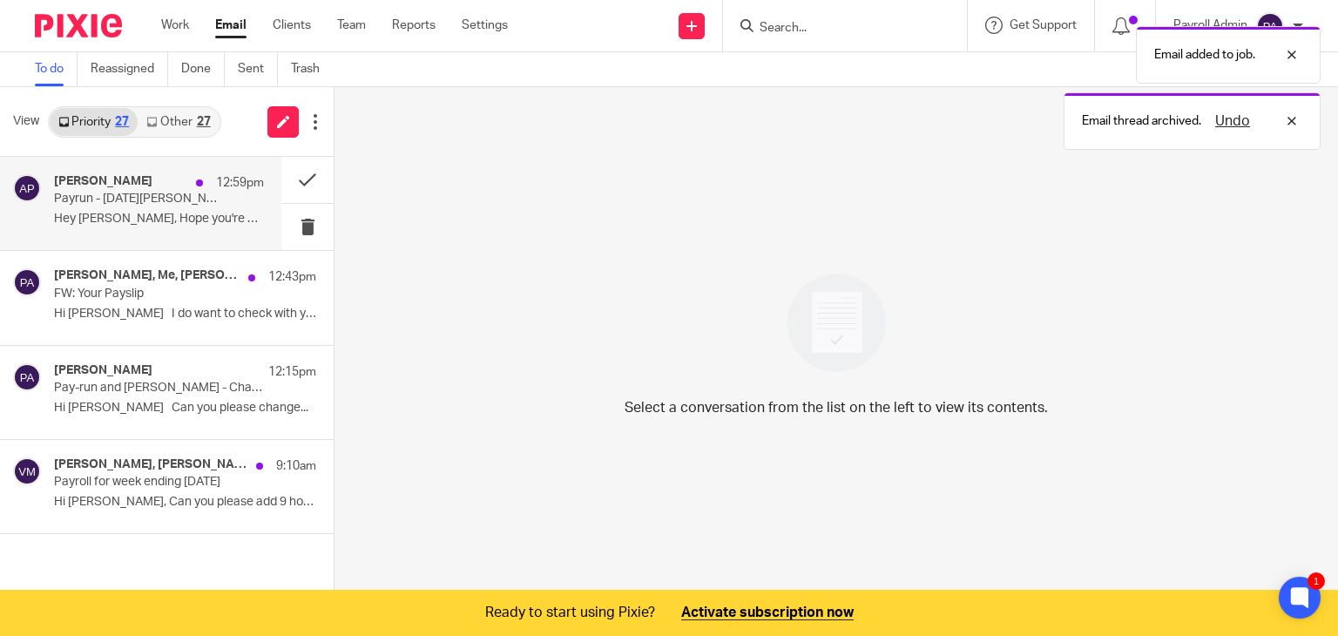
click at [111, 200] on p "Payrun - 20th August Wynyard Pavilion" at bounding box center [138, 199] width 168 height 15
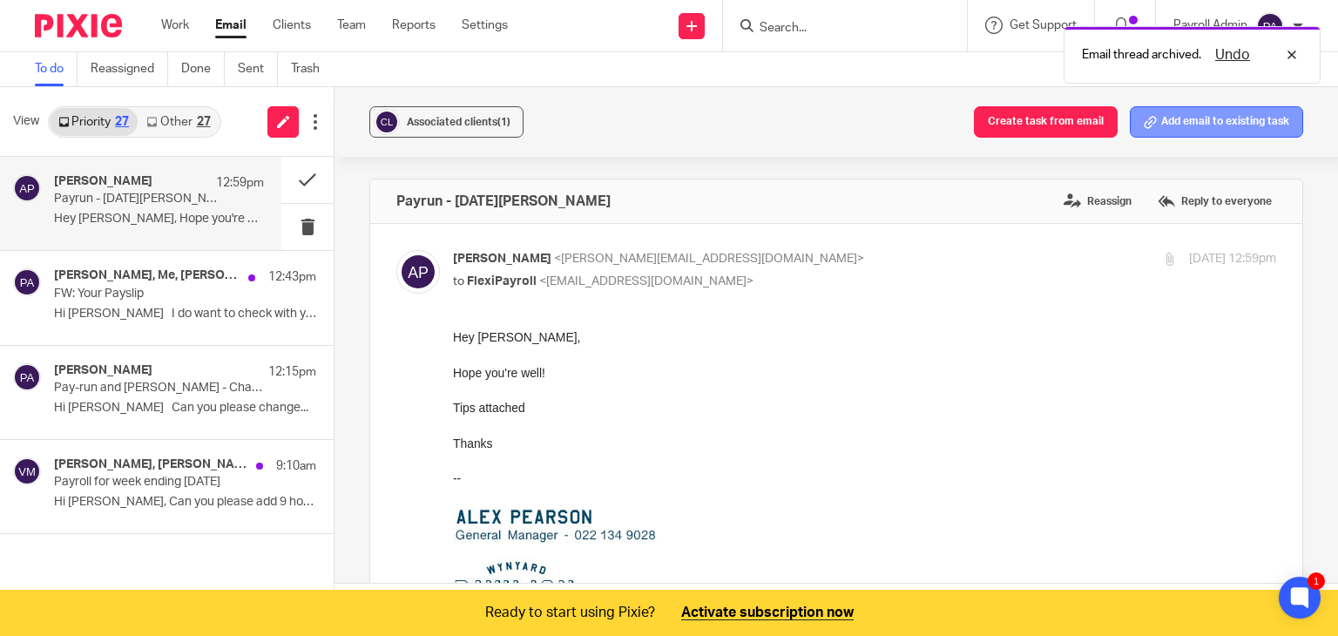
click at [1145, 123] on button "Add email to existing task" at bounding box center [1216, 121] width 173 height 31
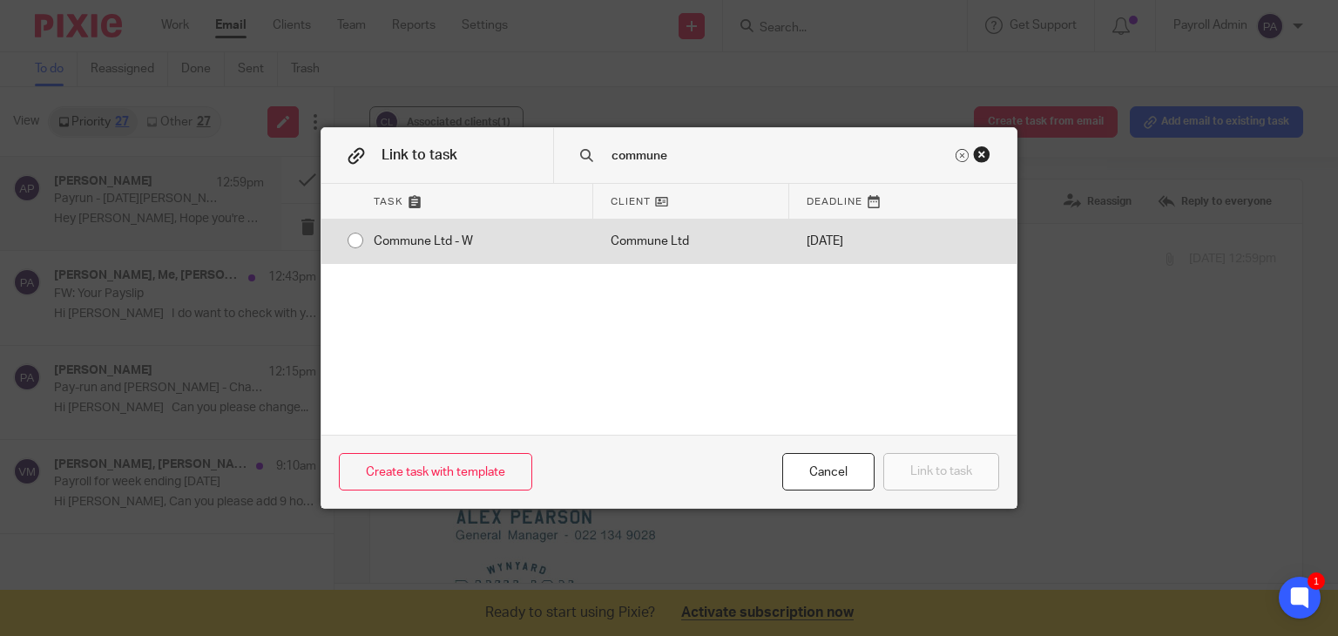
type input "commune"
click at [356, 236] on div "Commune Ltd - W" at bounding box center [474, 241] width 237 height 44
radio input "true"
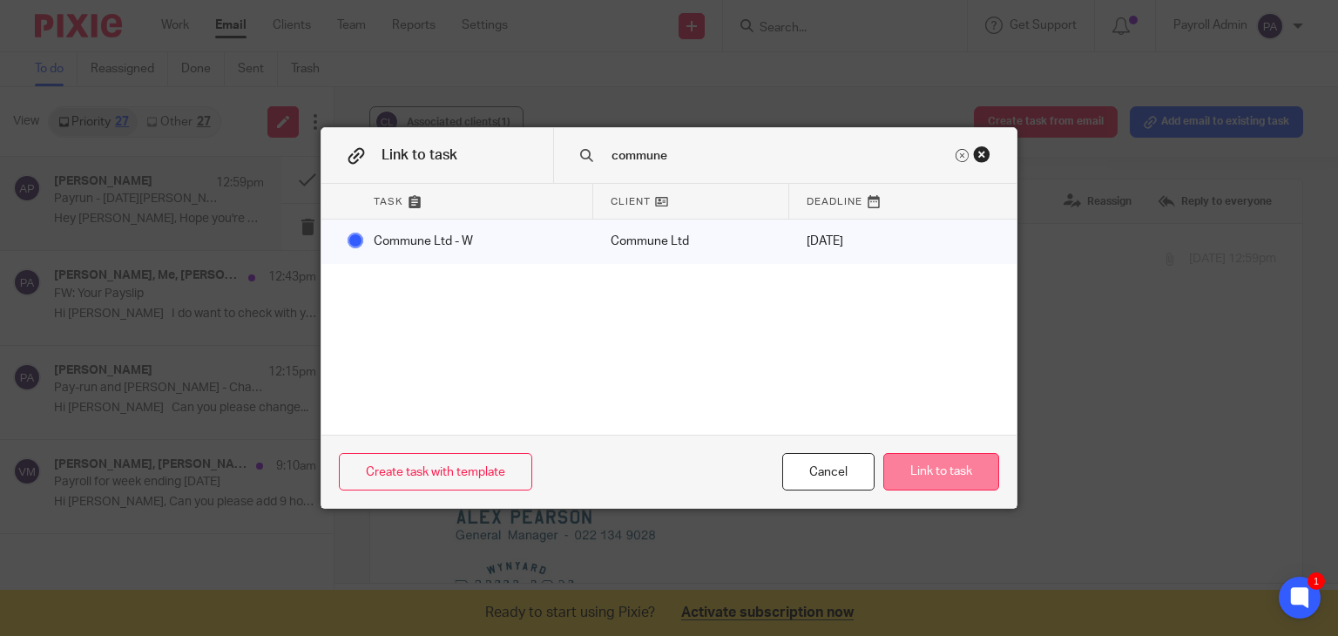
click at [927, 473] on button "Link to task" at bounding box center [941, 471] width 116 height 37
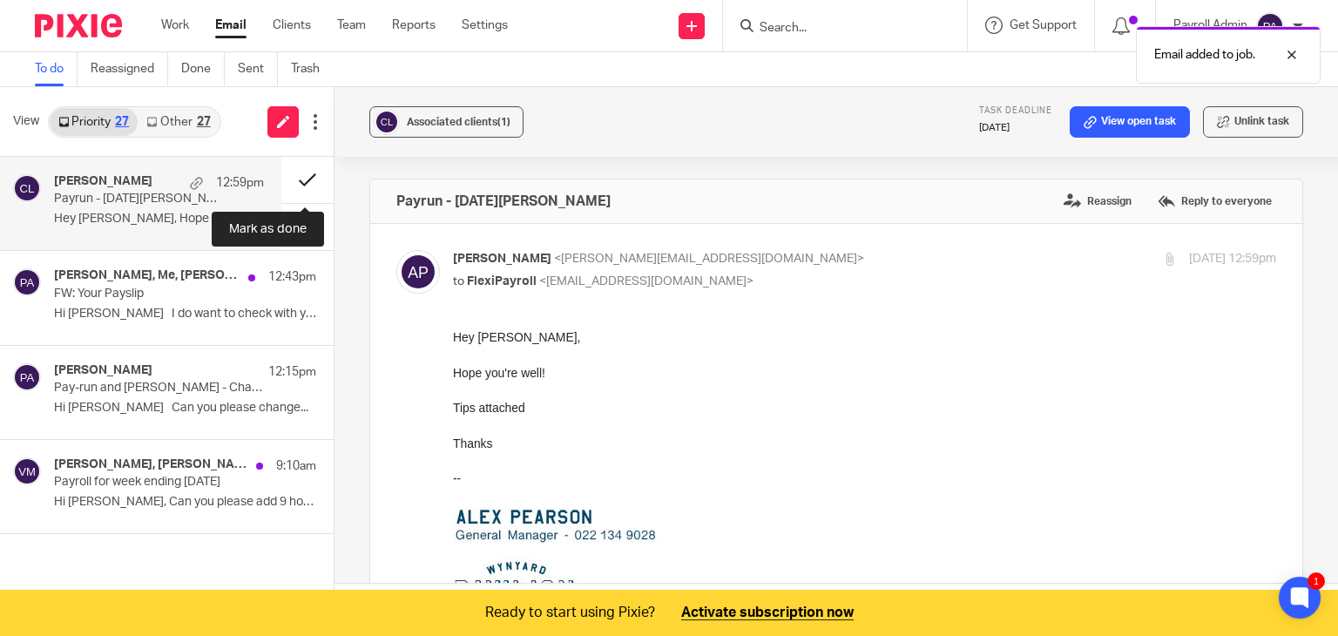
click at [305, 182] on button at bounding box center [307, 180] width 52 height 46
